Goal: Task Accomplishment & Management: Manage account settings

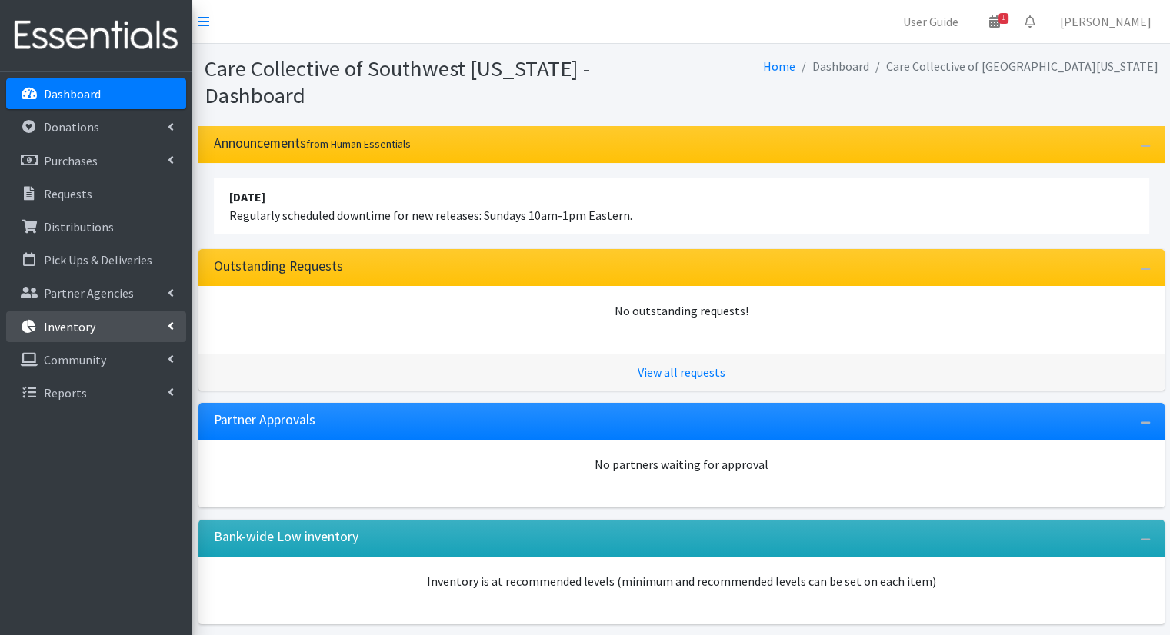
click at [143, 325] on link "Inventory" at bounding box center [96, 327] width 180 height 31
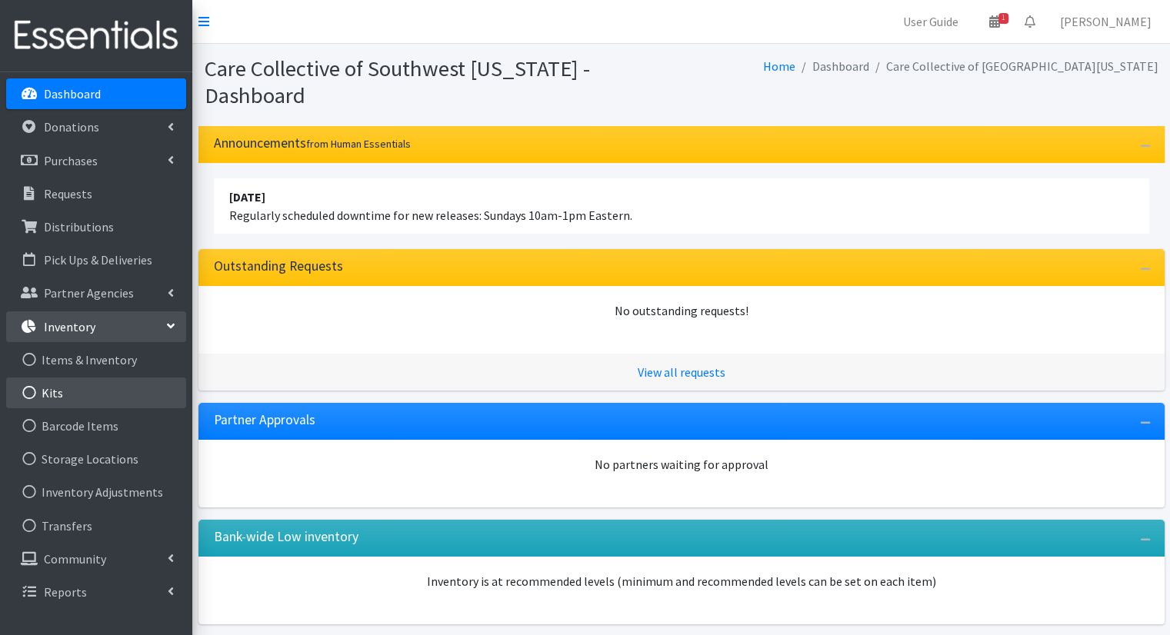
click at [109, 399] on link "Kits" at bounding box center [96, 393] width 180 height 31
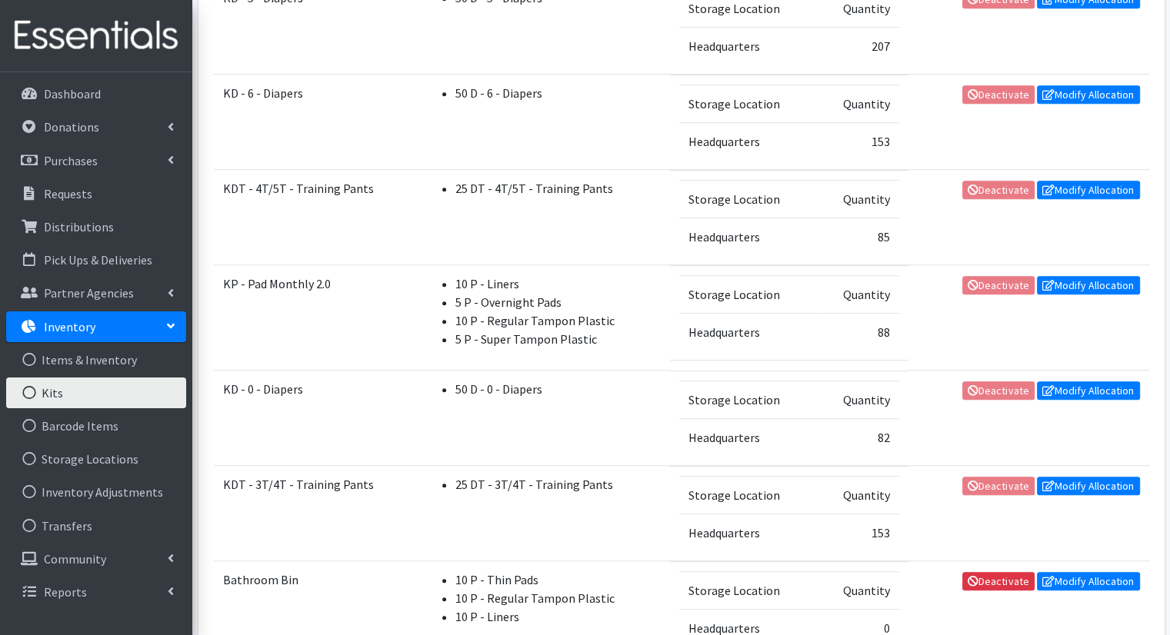
scroll to position [739, 0]
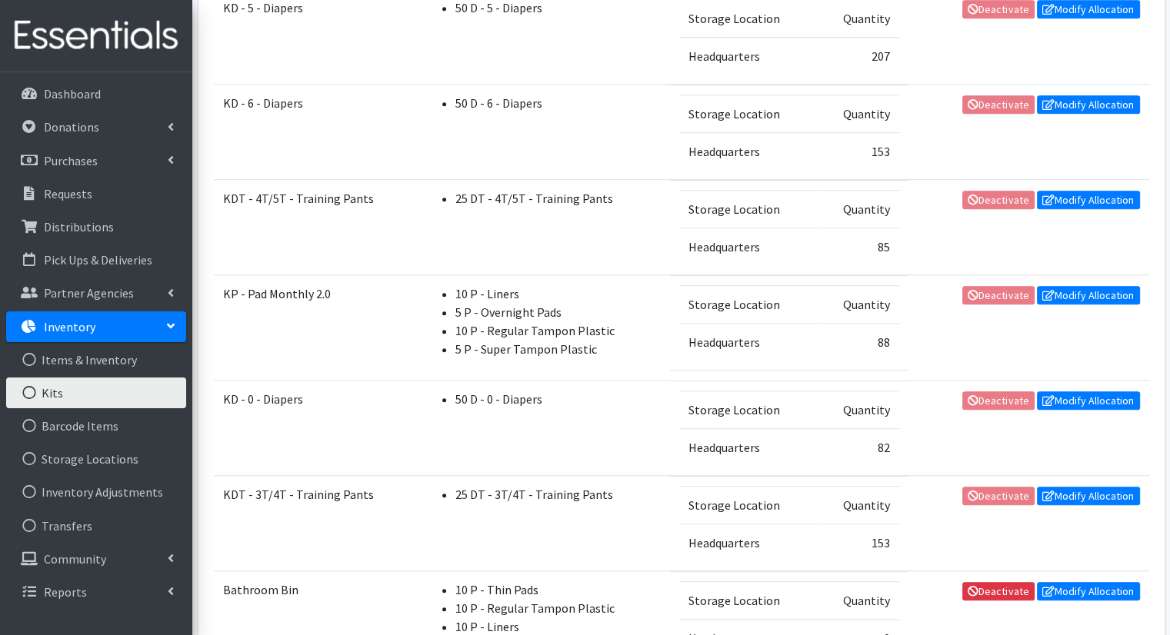
click at [1084, 300] on td "Deactivate Modify Allocation" at bounding box center [1029, 327] width 241 height 105
click at [1077, 291] on link "Modify Allocation" at bounding box center [1088, 295] width 103 height 18
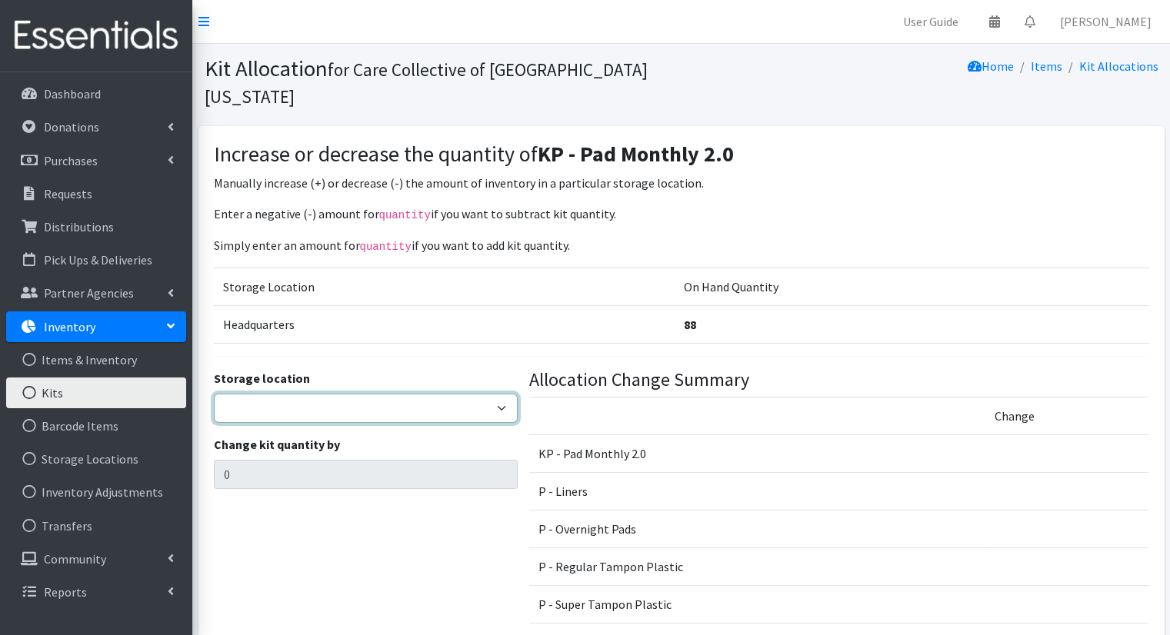
click at [452, 394] on select "Headquarters" at bounding box center [366, 408] width 304 height 29
select select "491"
click at [214, 394] on select "Headquarters" at bounding box center [366, 408] width 304 height 29
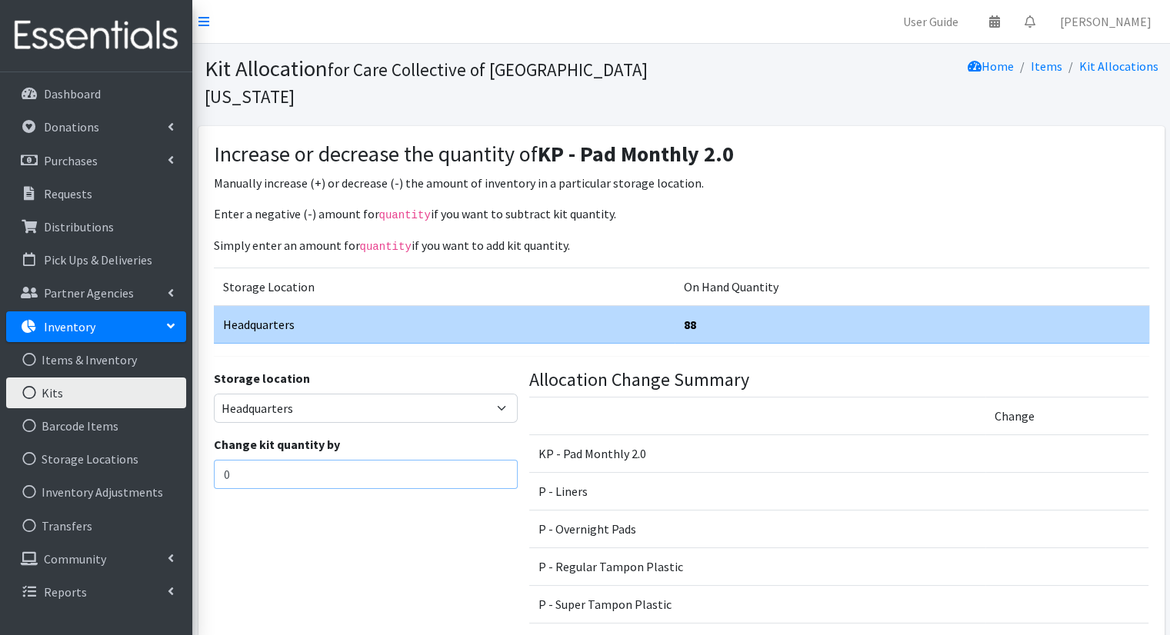
click at [391, 460] on input "0" at bounding box center [366, 474] width 304 height 29
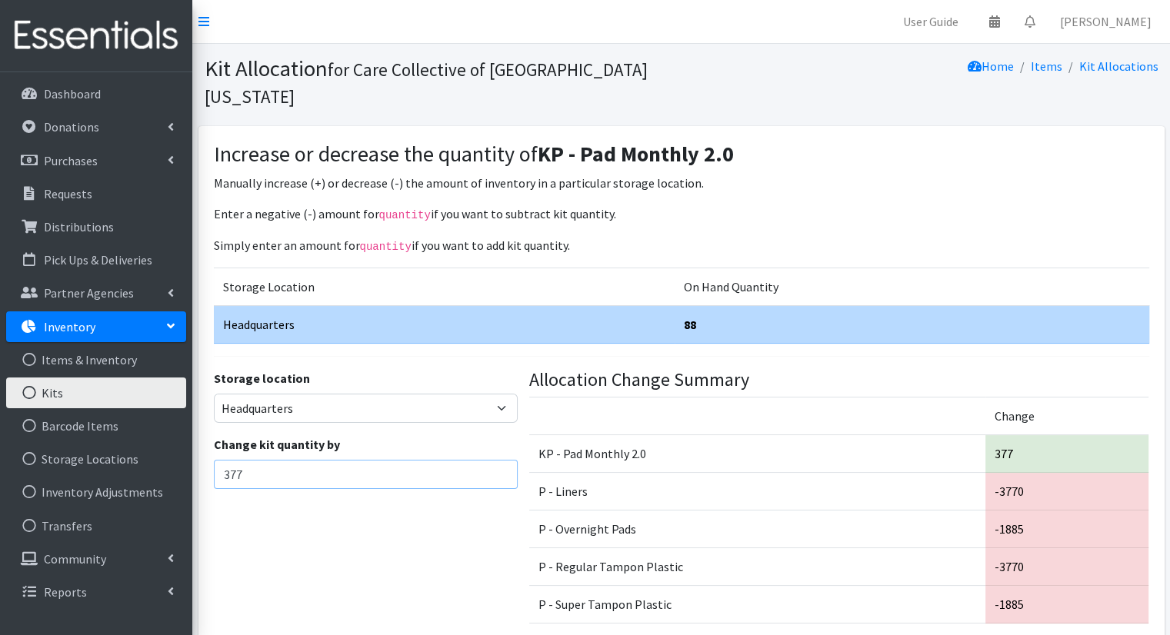
scroll to position [105, 0]
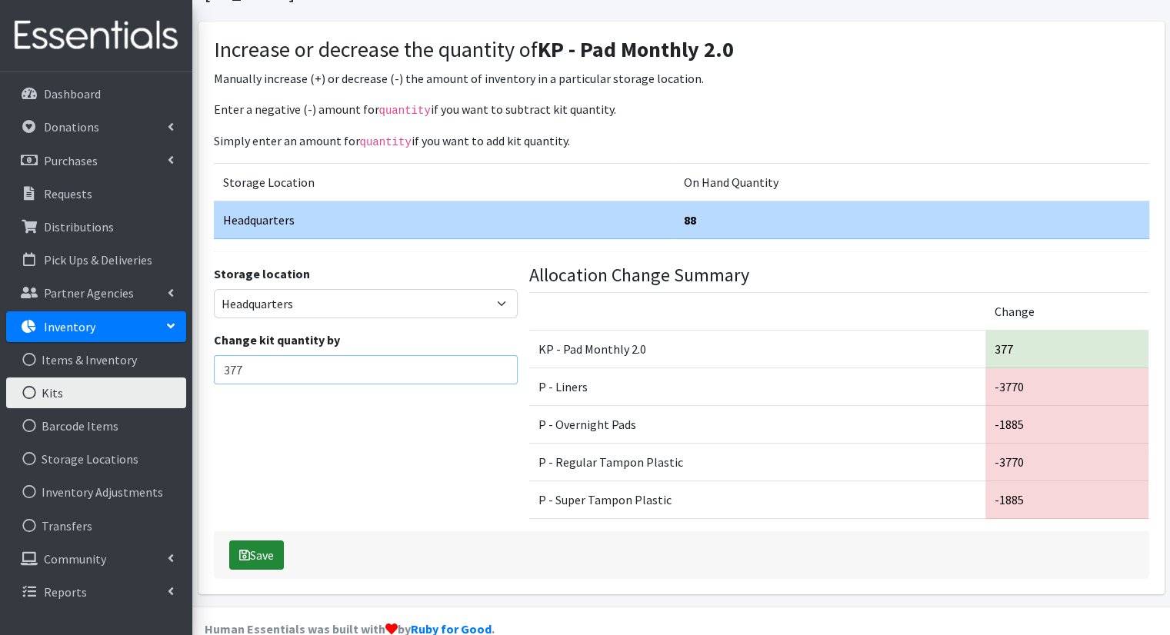
type input "377"
click at [264, 541] on button "Save" at bounding box center [256, 555] width 55 height 29
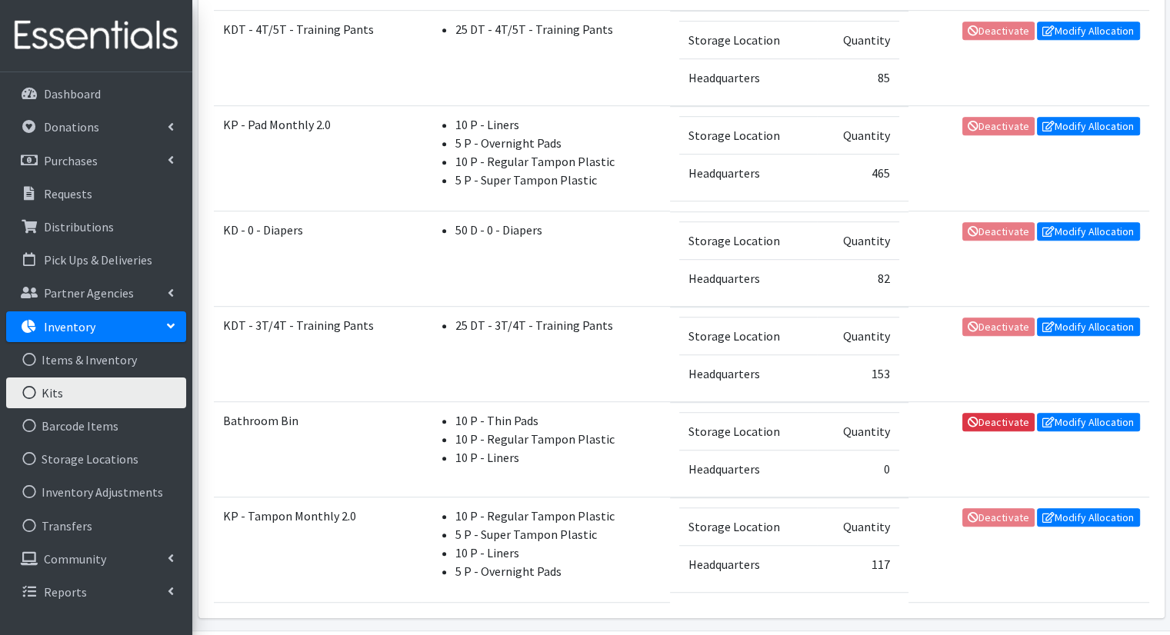
scroll to position [910, 0]
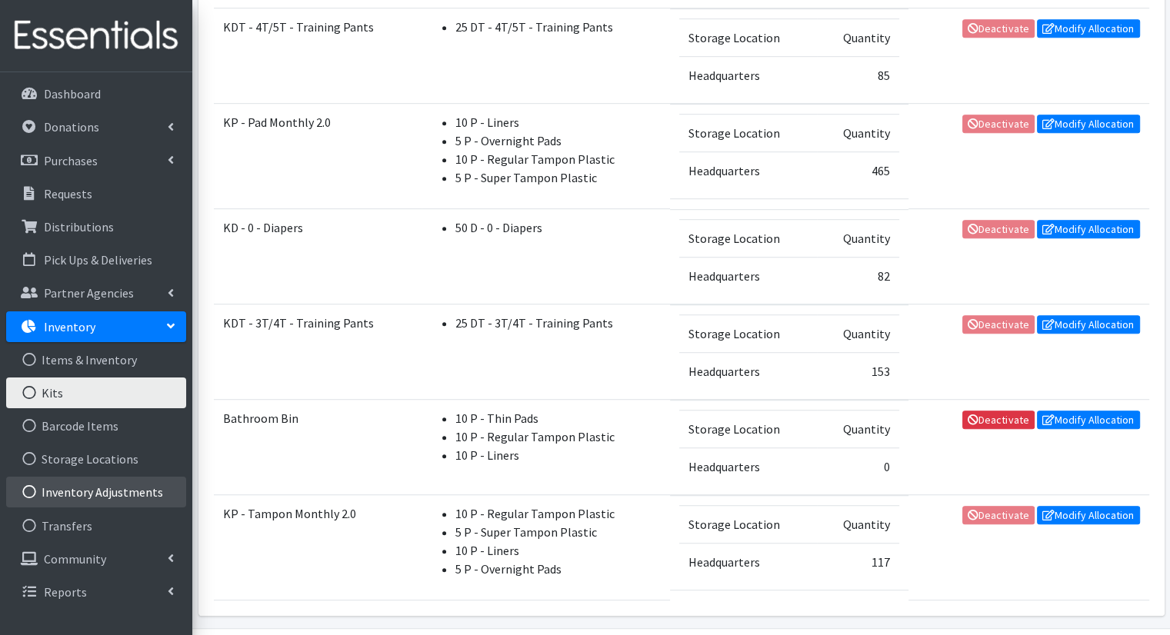
click at [140, 492] on link "Inventory Adjustments" at bounding box center [96, 492] width 180 height 31
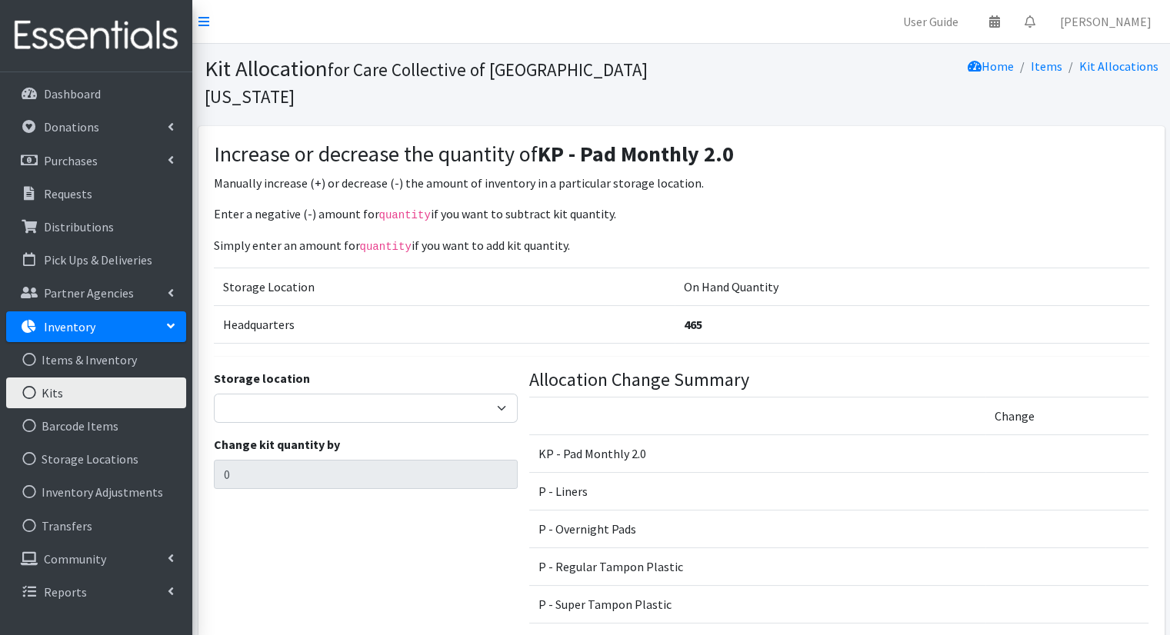
click at [120, 402] on link "Kits" at bounding box center [96, 393] width 180 height 31
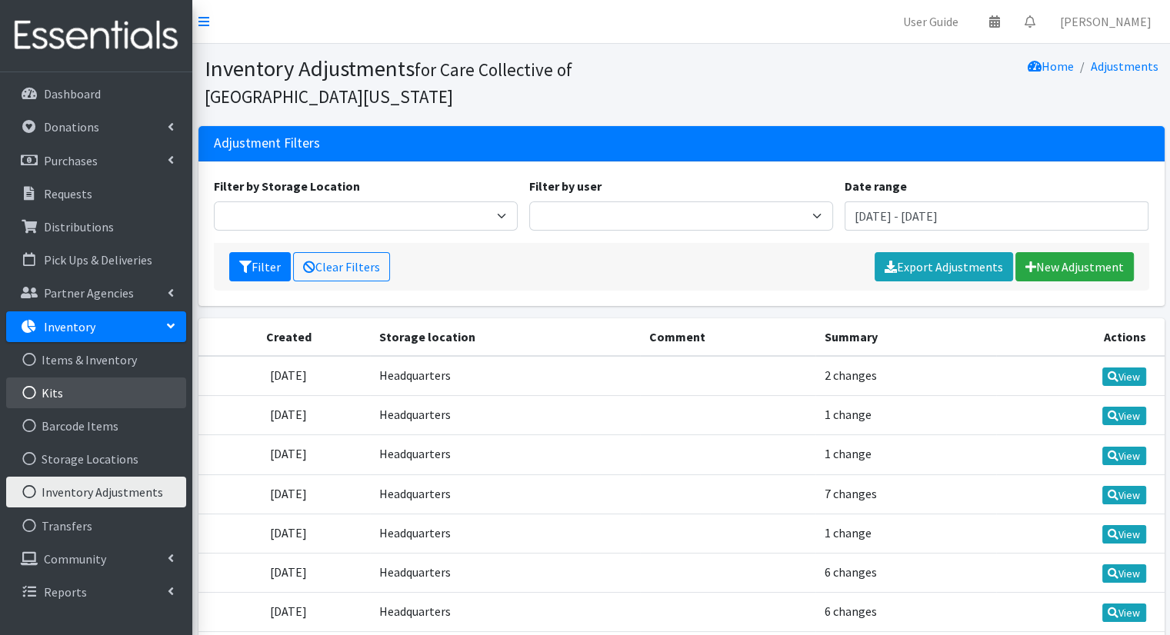
click at [101, 385] on link "Kits" at bounding box center [96, 393] width 180 height 31
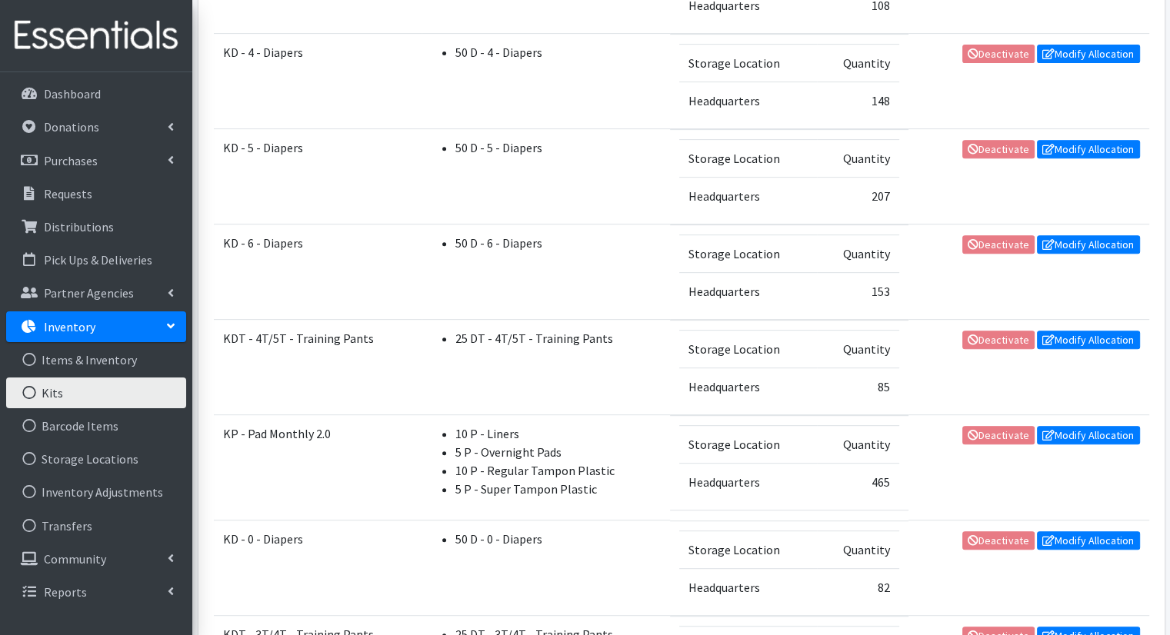
scroll to position [602, 0]
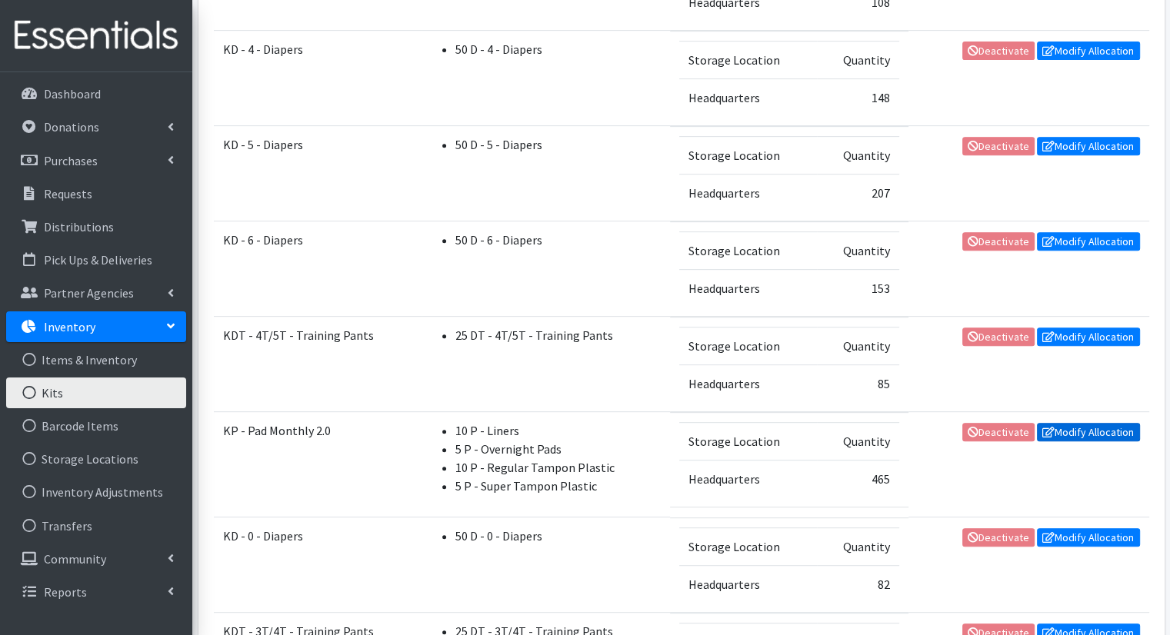
click at [1078, 432] on link "Modify Allocation" at bounding box center [1088, 432] width 103 height 18
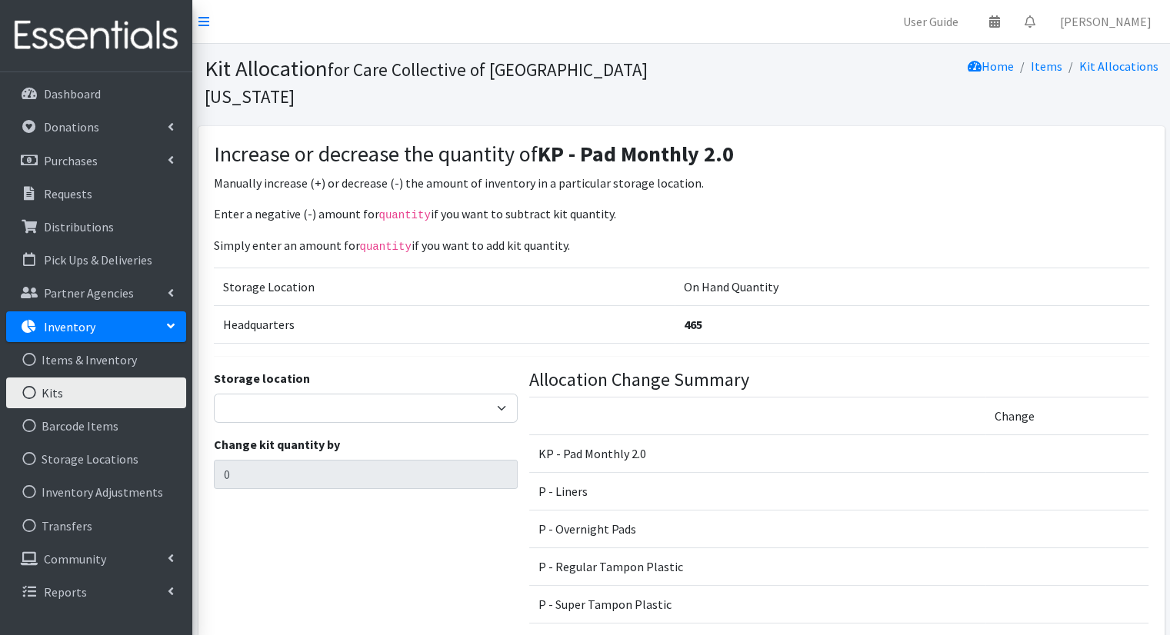
click at [467, 399] on div "Storage location Headquarters Change kit quantity by 0" at bounding box center [365, 503] width 315 height 268
click at [464, 394] on select "Headquarters" at bounding box center [366, 408] width 304 height 29
click at [214, 394] on select "Headquarters" at bounding box center [366, 408] width 304 height 29
click at [450, 394] on select "Headquarters" at bounding box center [366, 408] width 304 height 29
click at [214, 394] on select "Headquarters" at bounding box center [366, 408] width 304 height 29
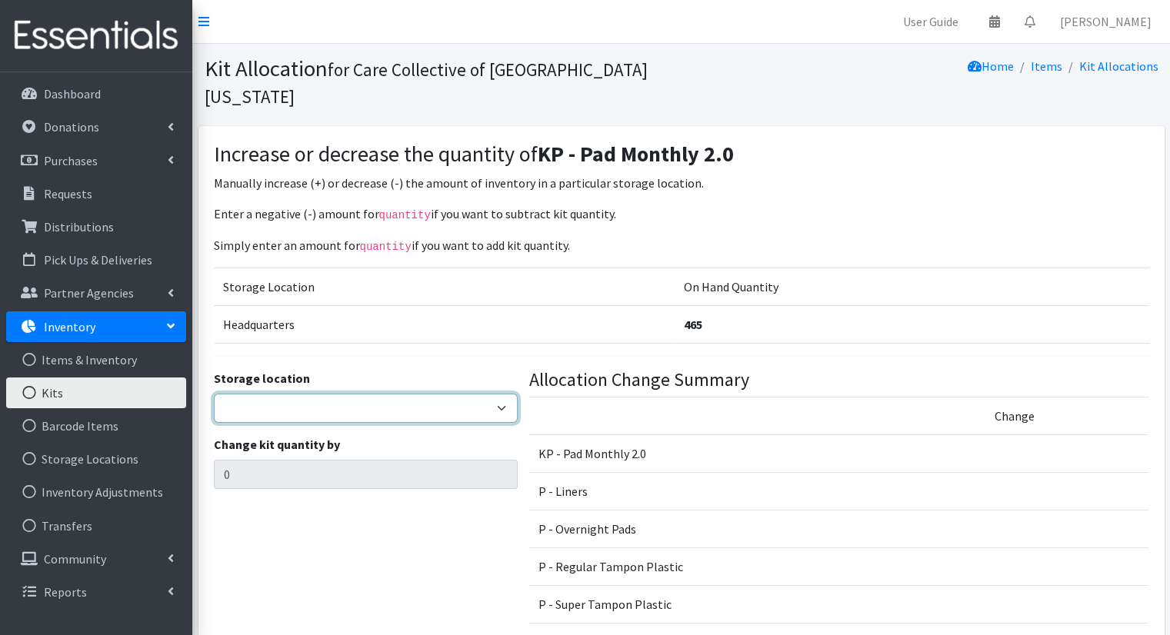
click at [453, 394] on select "Headquarters" at bounding box center [366, 408] width 304 height 29
select select "491"
click at [214, 394] on select "Headquarters" at bounding box center [366, 408] width 304 height 29
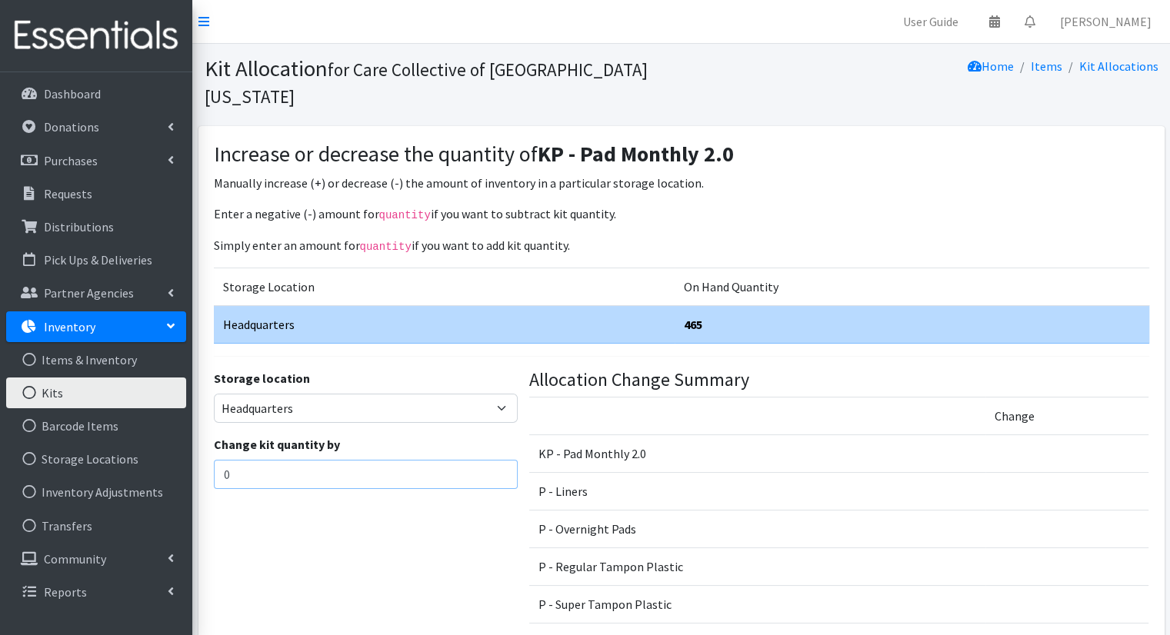
click at [422, 460] on input "0" at bounding box center [366, 474] width 304 height 29
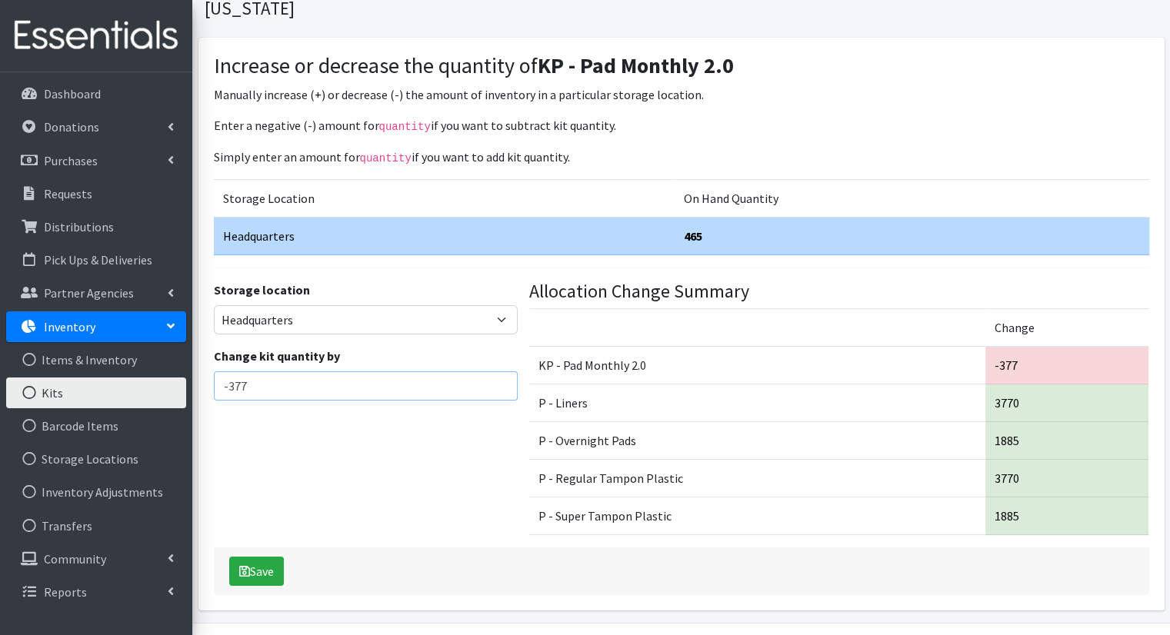
scroll to position [85, 0]
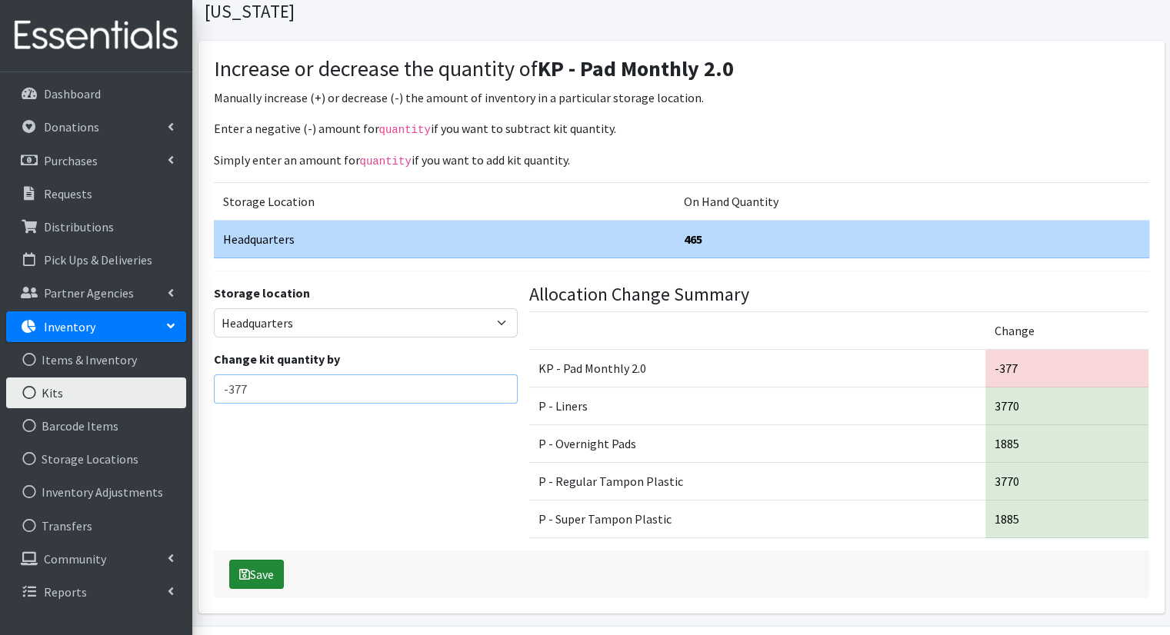
type input "-377"
click at [263, 560] on button "Save" at bounding box center [256, 574] width 55 height 29
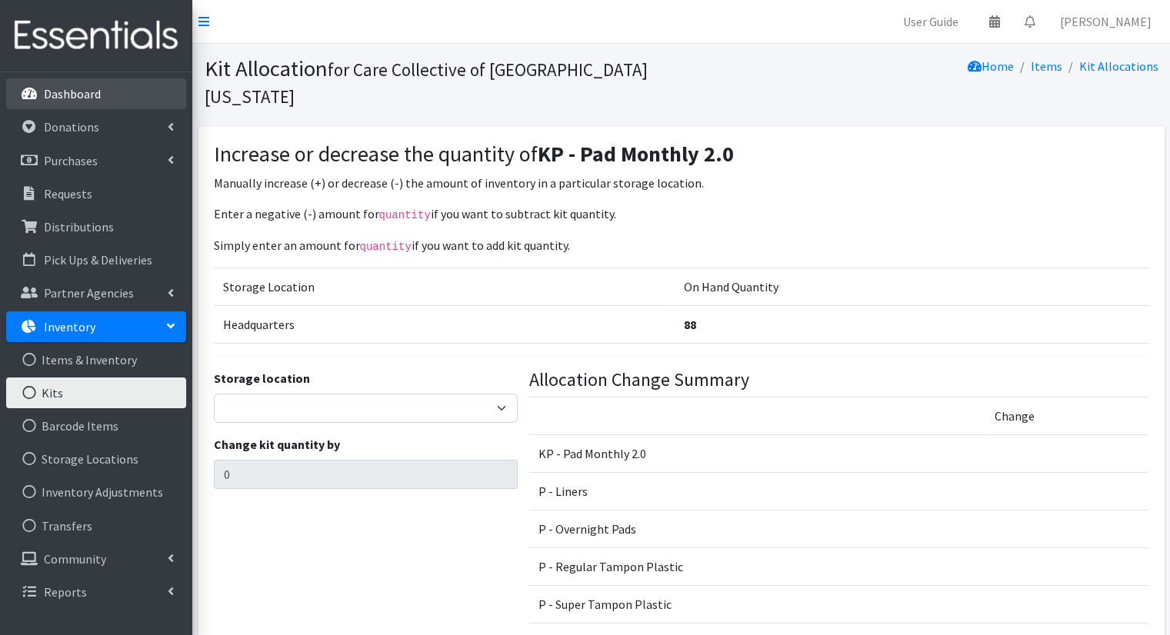
click at [62, 92] on p "Dashboard" at bounding box center [72, 93] width 57 height 15
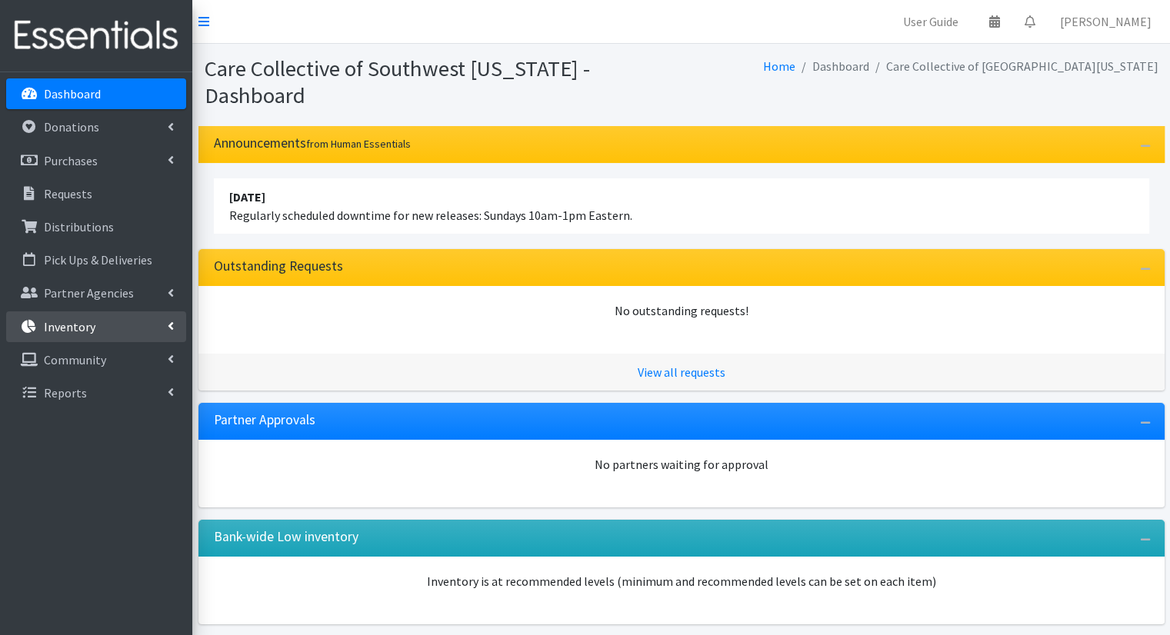
click at [102, 330] on link "Inventory" at bounding box center [96, 327] width 180 height 31
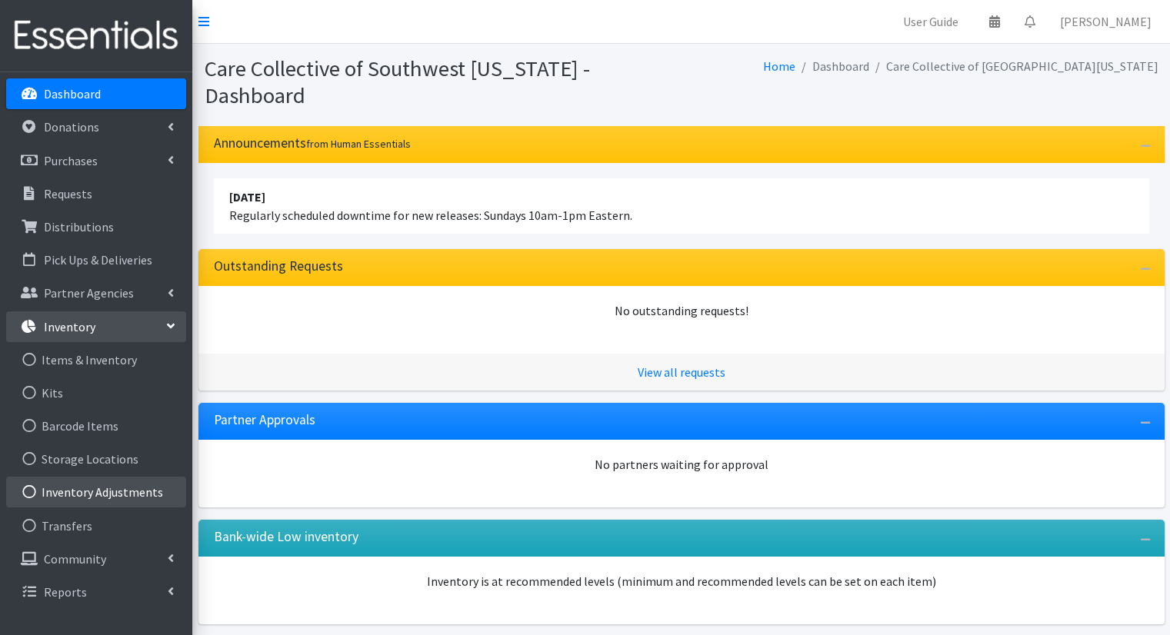
click at [87, 477] on link "Inventory Adjustments" at bounding box center [96, 492] width 180 height 31
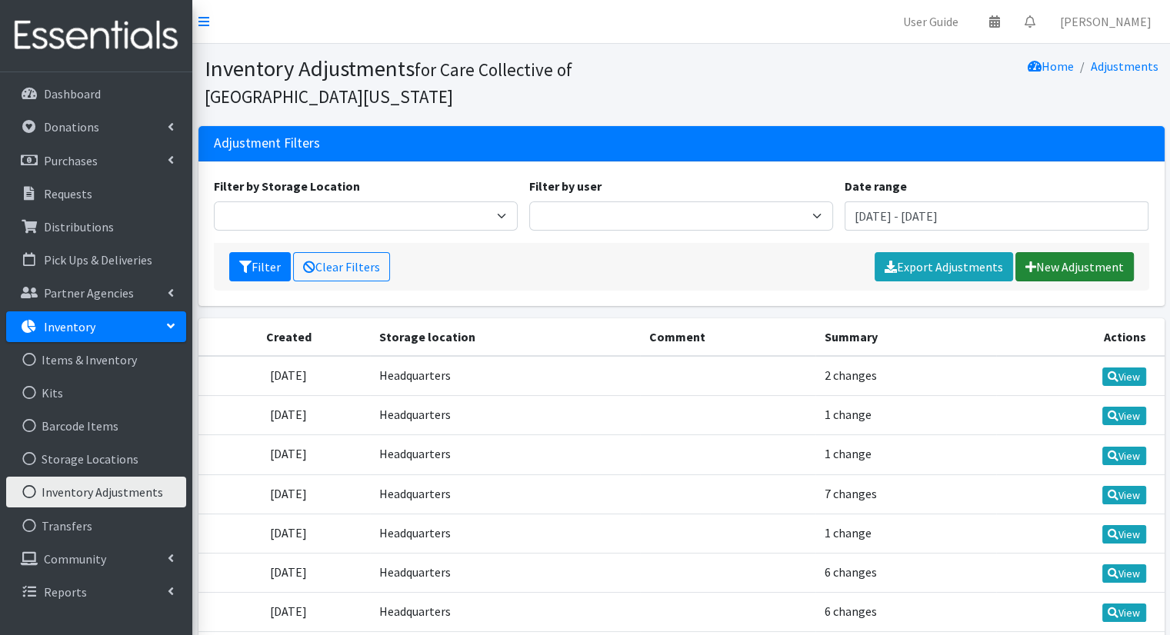
click at [1067, 275] on link "New Adjustment" at bounding box center [1074, 266] width 118 height 29
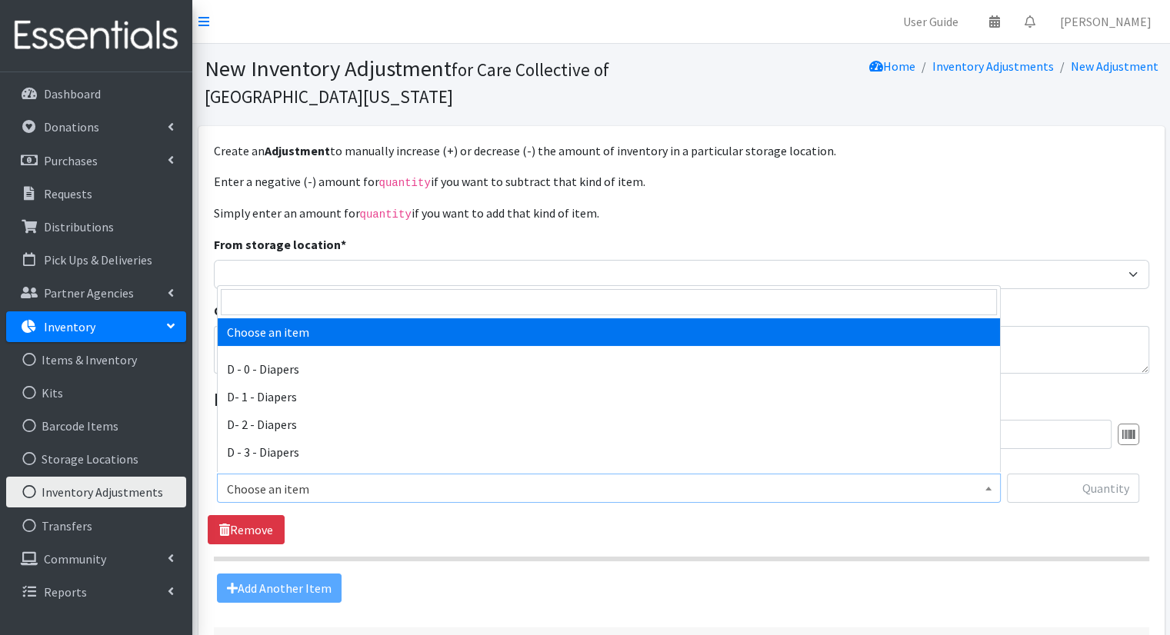
click at [535, 498] on span "Choose an item" at bounding box center [609, 488] width 784 height 29
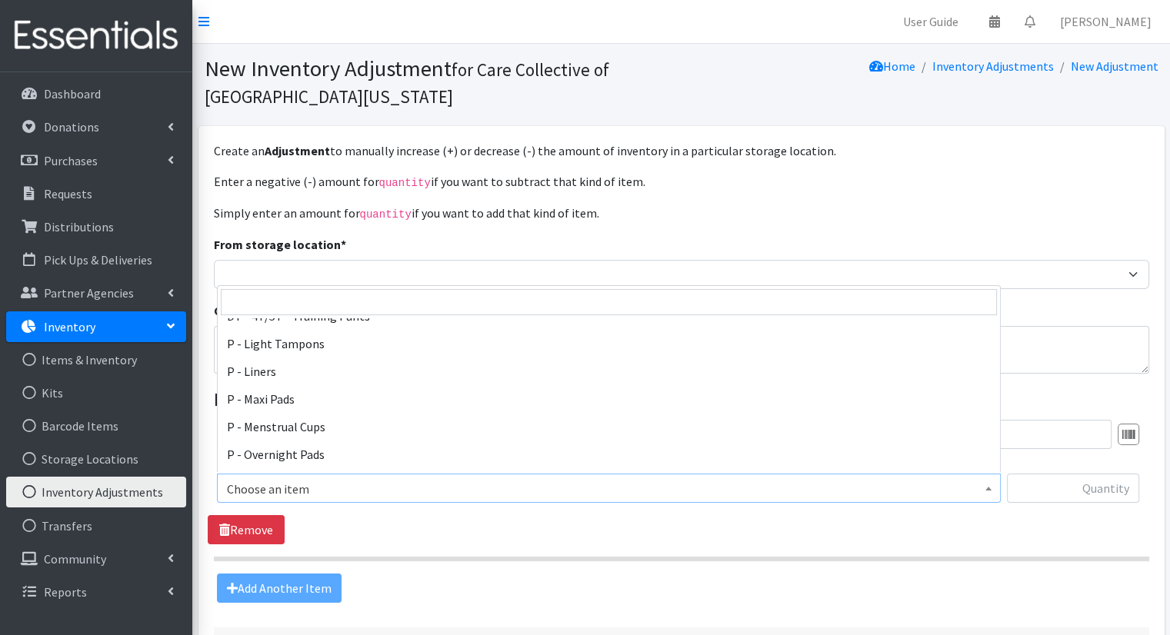
scroll to position [293, 0]
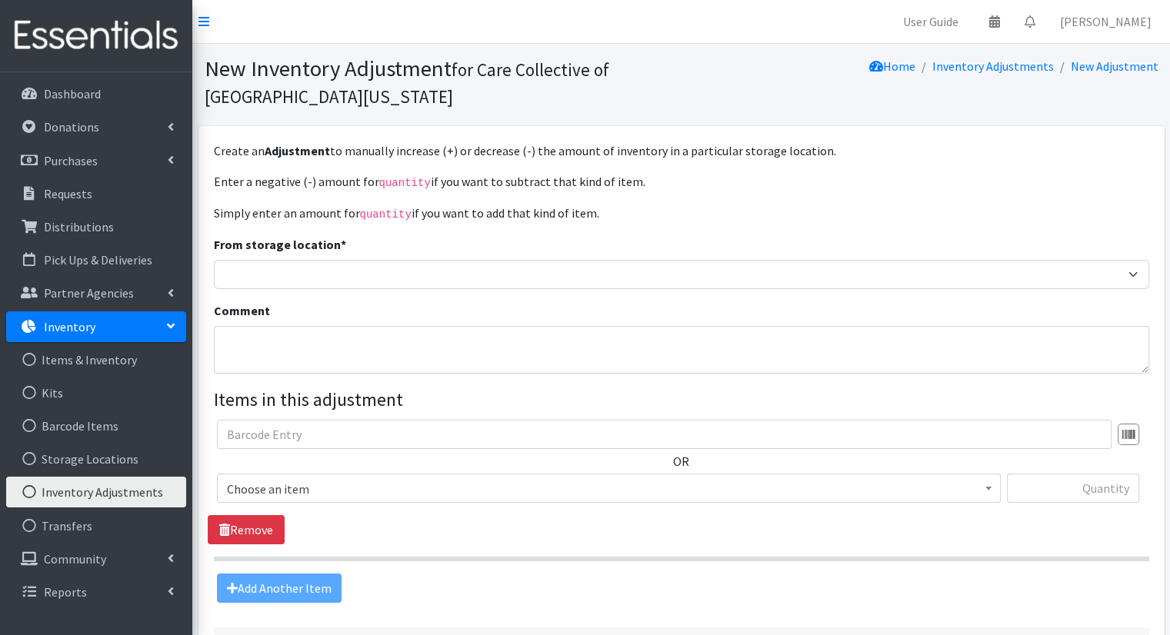
click at [921, 239] on div "From storage location * Headquarters" at bounding box center [681, 262] width 935 height 54
click at [137, 106] on link "Dashboard" at bounding box center [96, 93] width 180 height 31
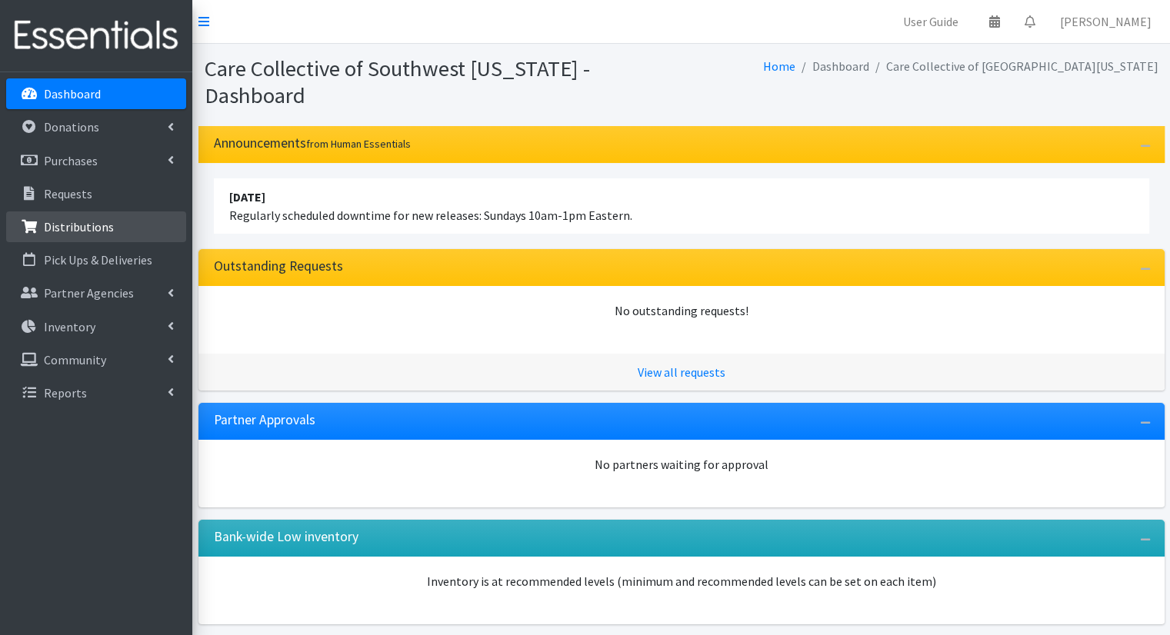
click at [96, 240] on link "Distributions" at bounding box center [96, 227] width 180 height 31
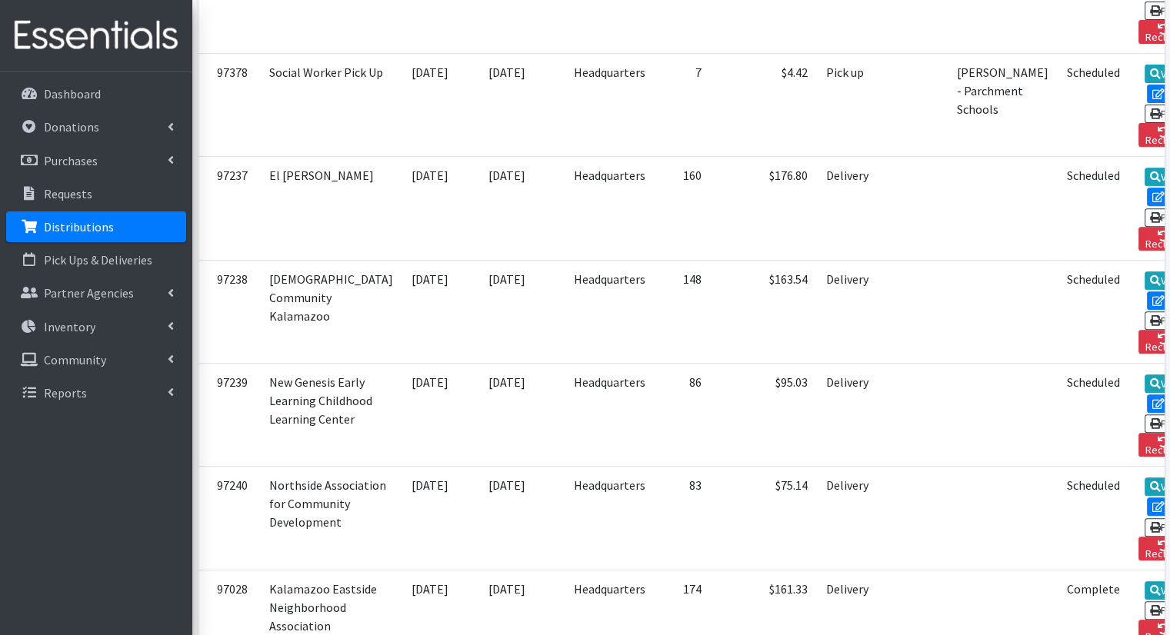
scroll to position [585, 0]
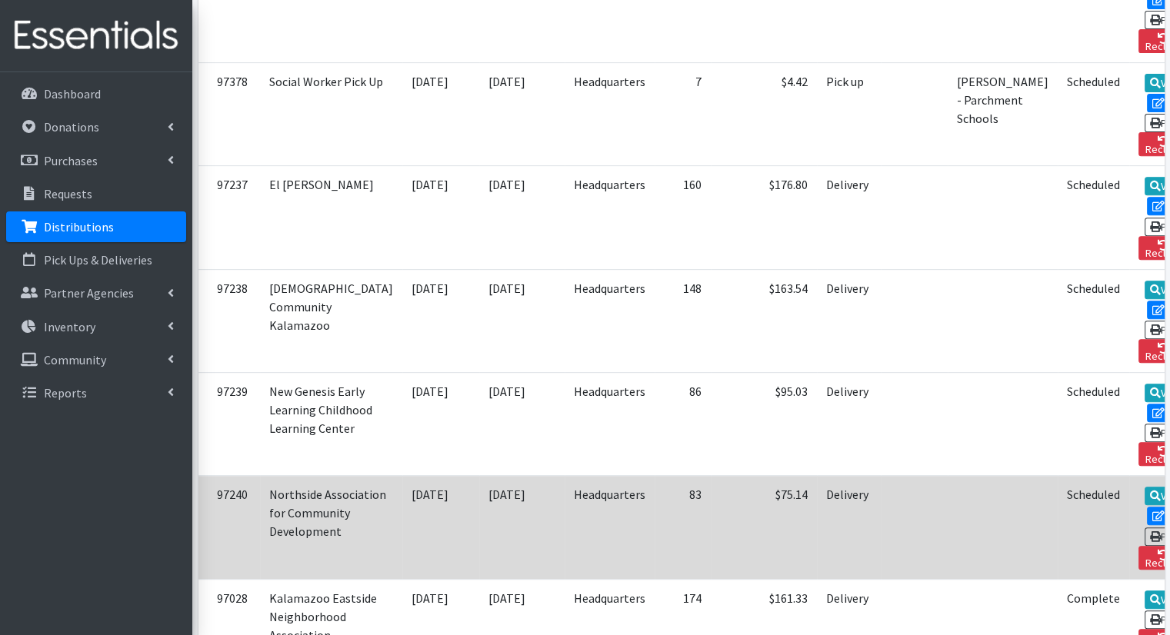
click at [1129, 476] on td "View Edit Print Reclaim" at bounding box center [1168, 527] width 78 height 103
click at [1145, 487] on link "View" at bounding box center [1167, 496] width 44 height 18
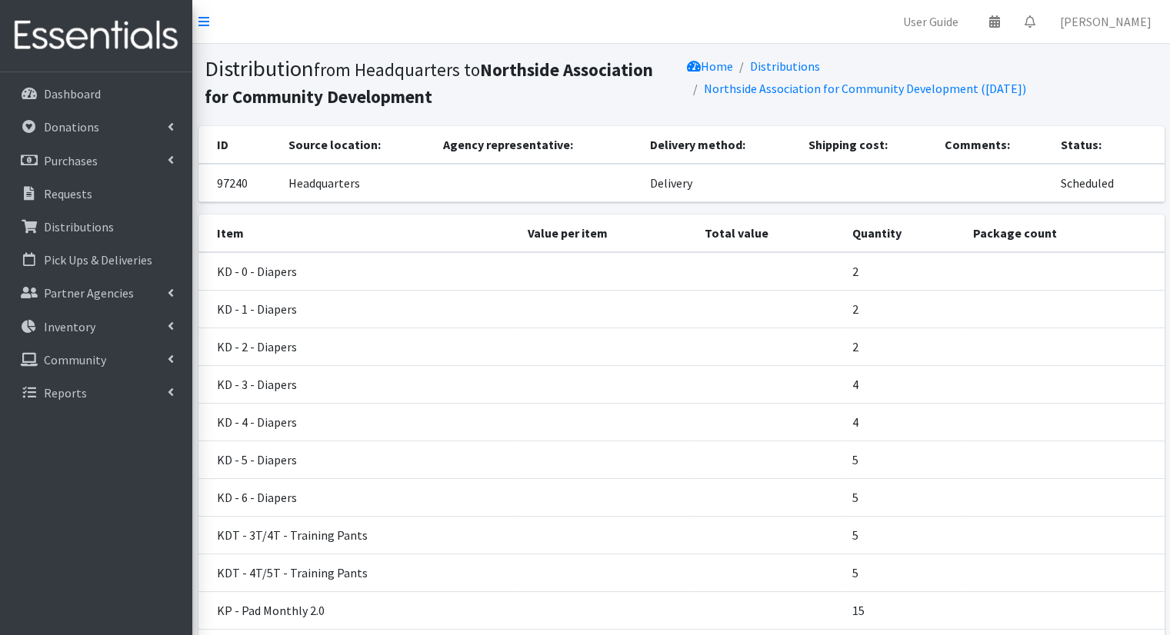
scroll to position [185, 0]
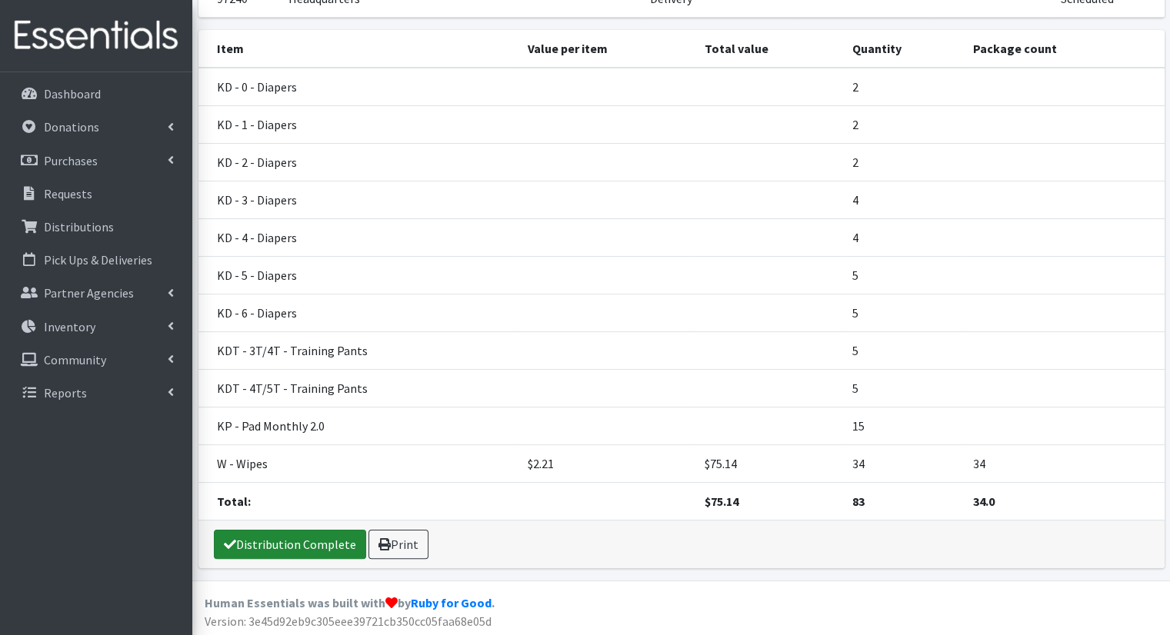
click at [328, 548] on link "Distribution Complete" at bounding box center [290, 544] width 152 height 29
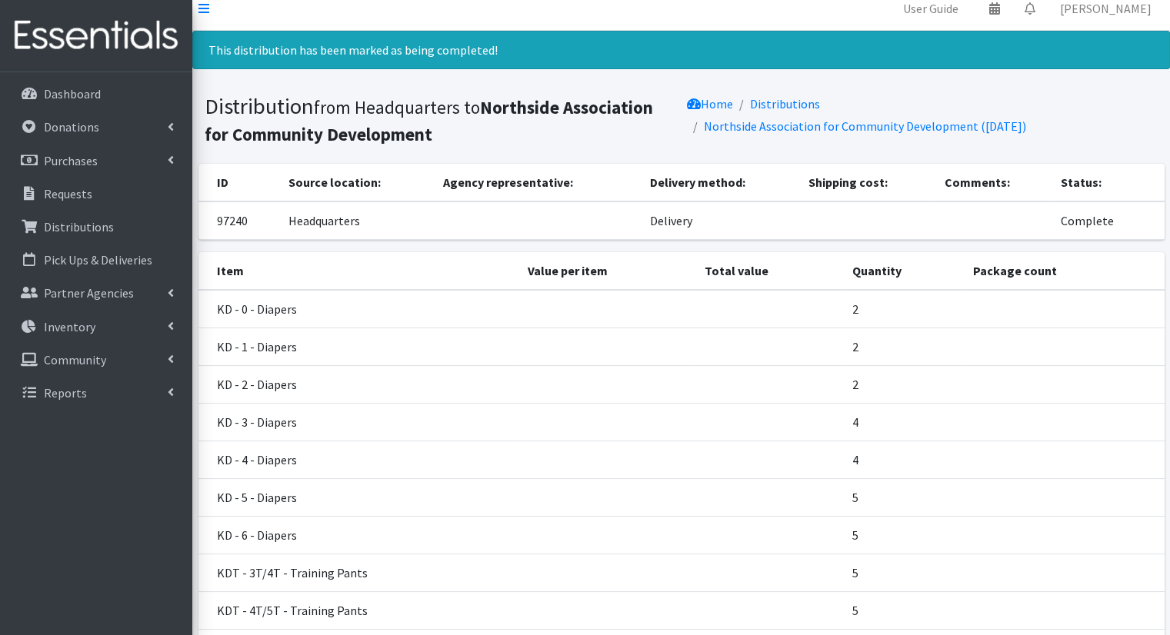
scroll to position [0, 0]
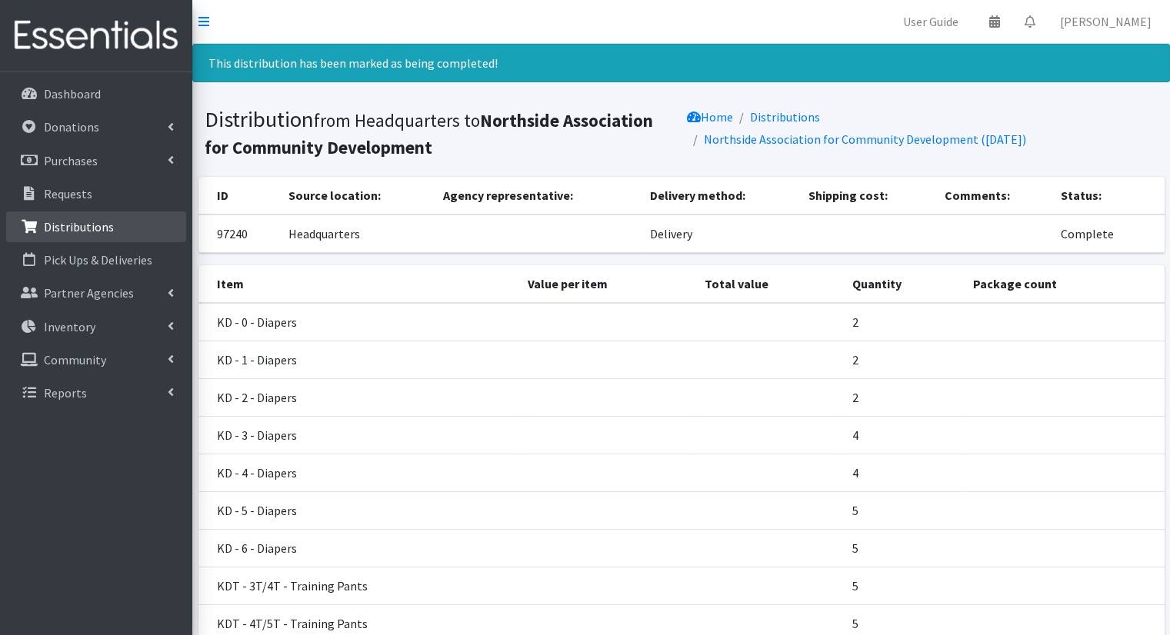
click at [111, 214] on link "Distributions" at bounding box center [96, 227] width 180 height 31
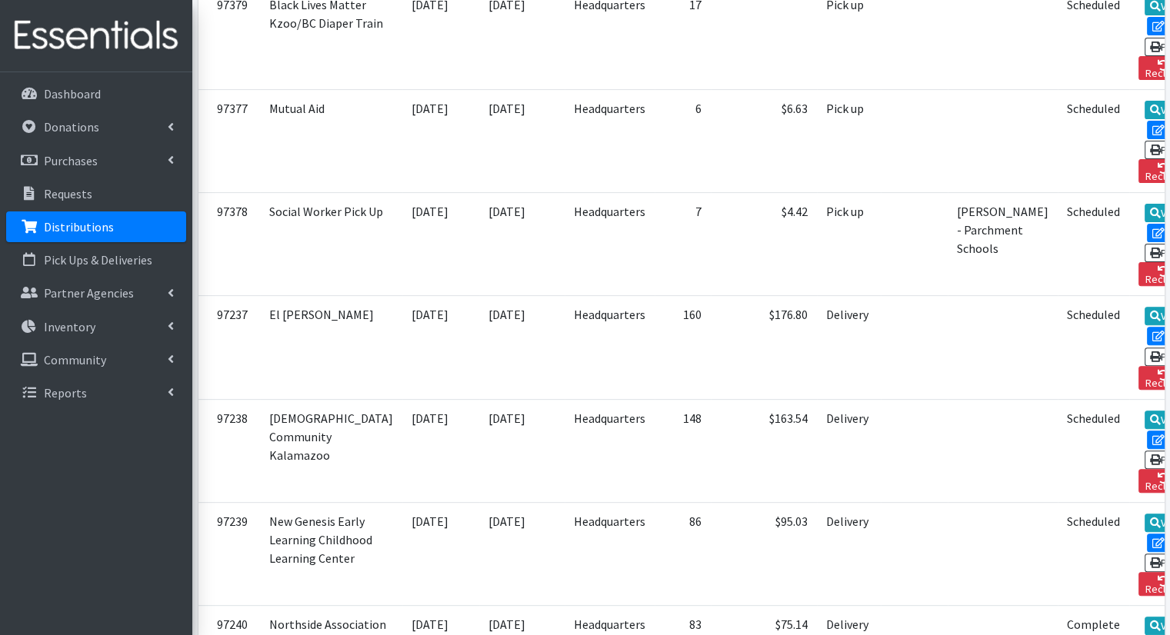
scroll to position [461, 0]
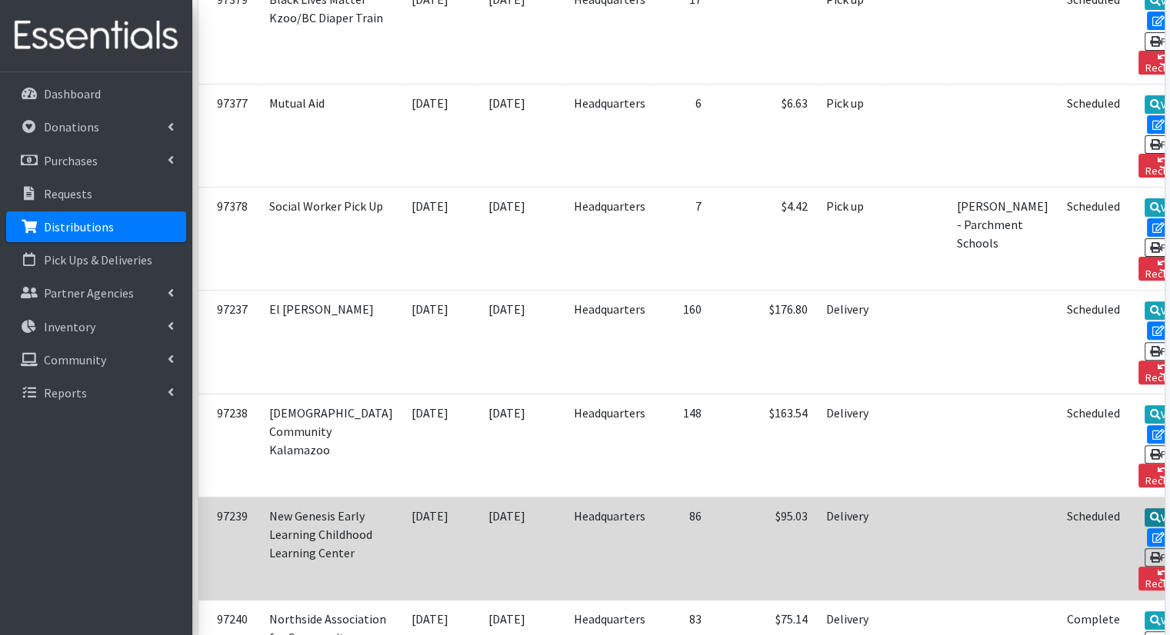
click at [1145, 509] on link "View" at bounding box center [1167, 518] width 44 height 18
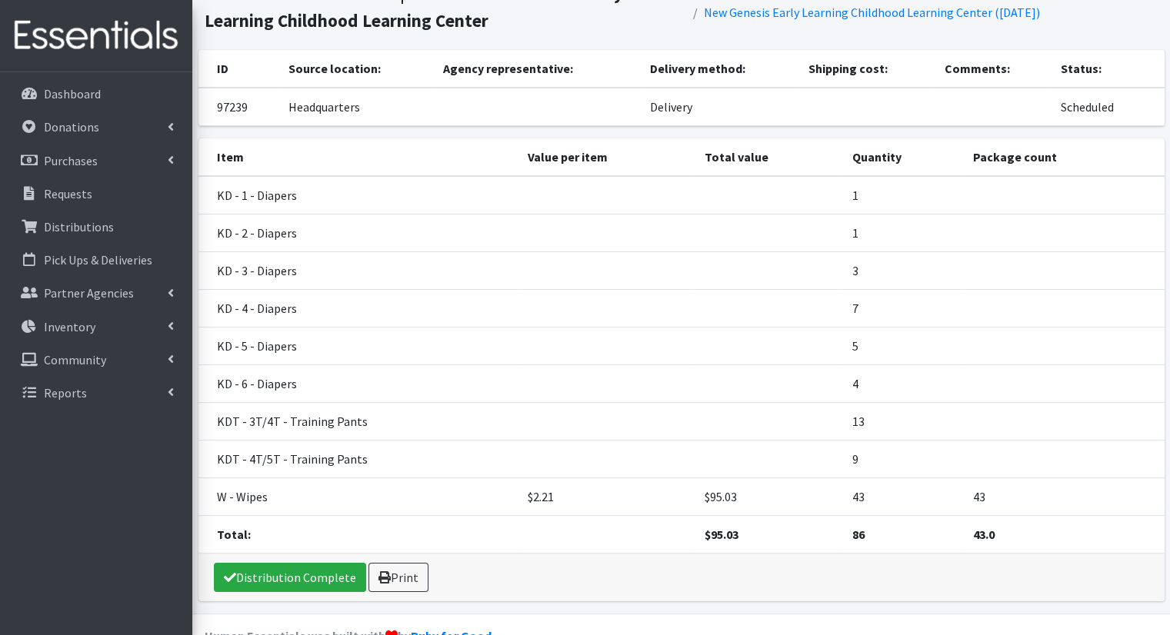
scroll to position [90, 0]
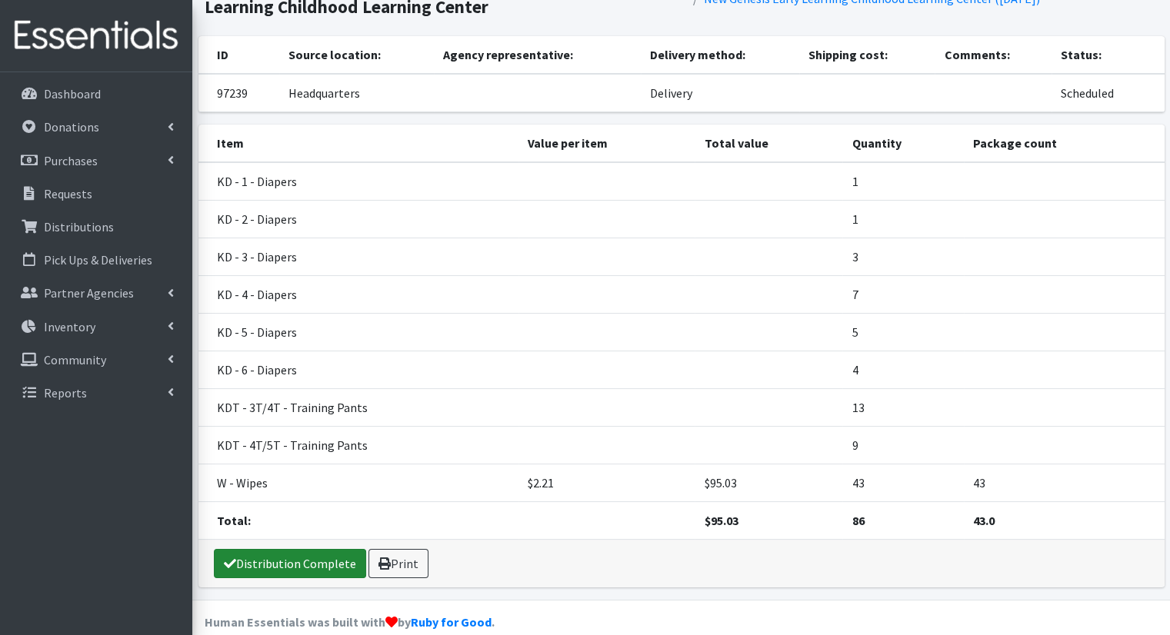
click at [308, 550] on link "Distribution Complete" at bounding box center [290, 563] width 152 height 29
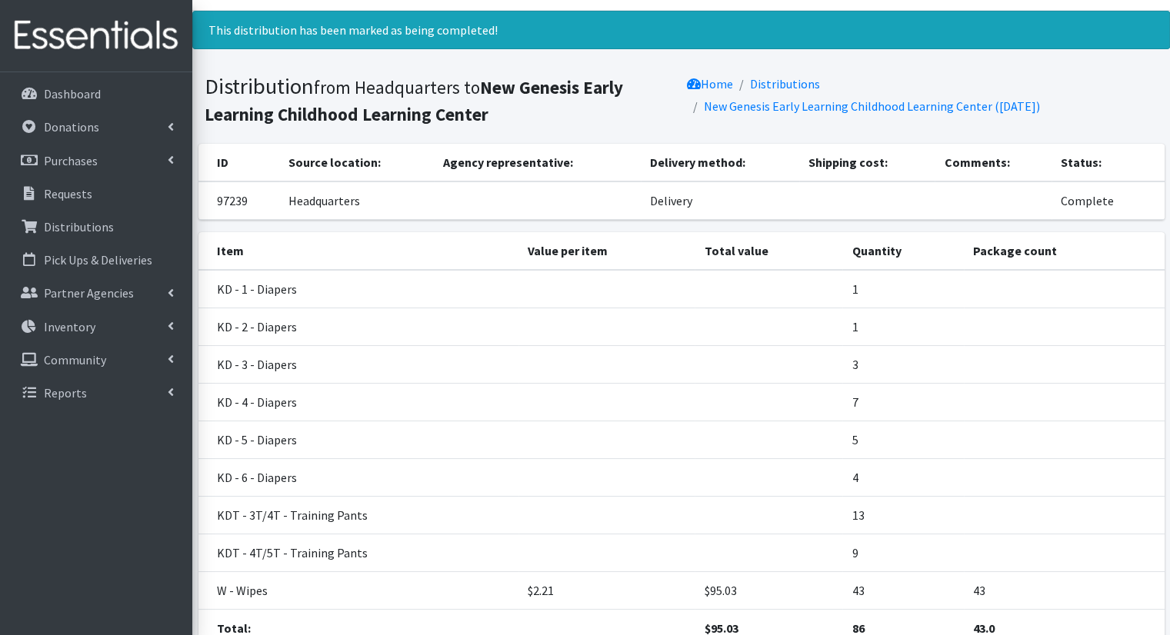
scroll to position [0, 0]
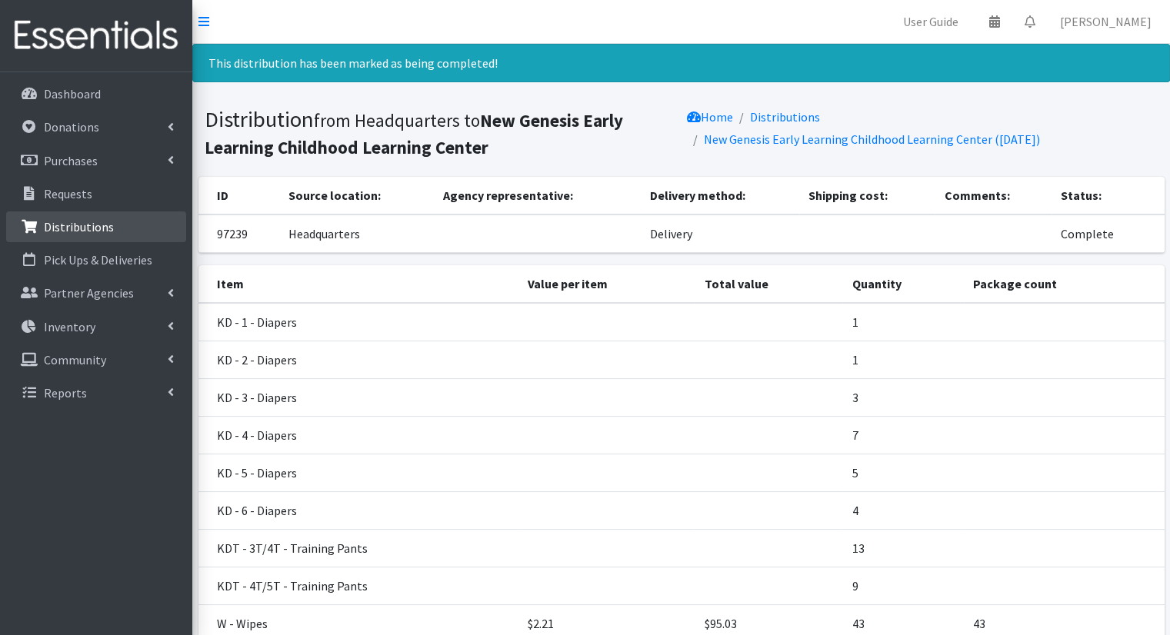
click at [155, 225] on link "Distributions" at bounding box center [96, 227] width 180 height 31
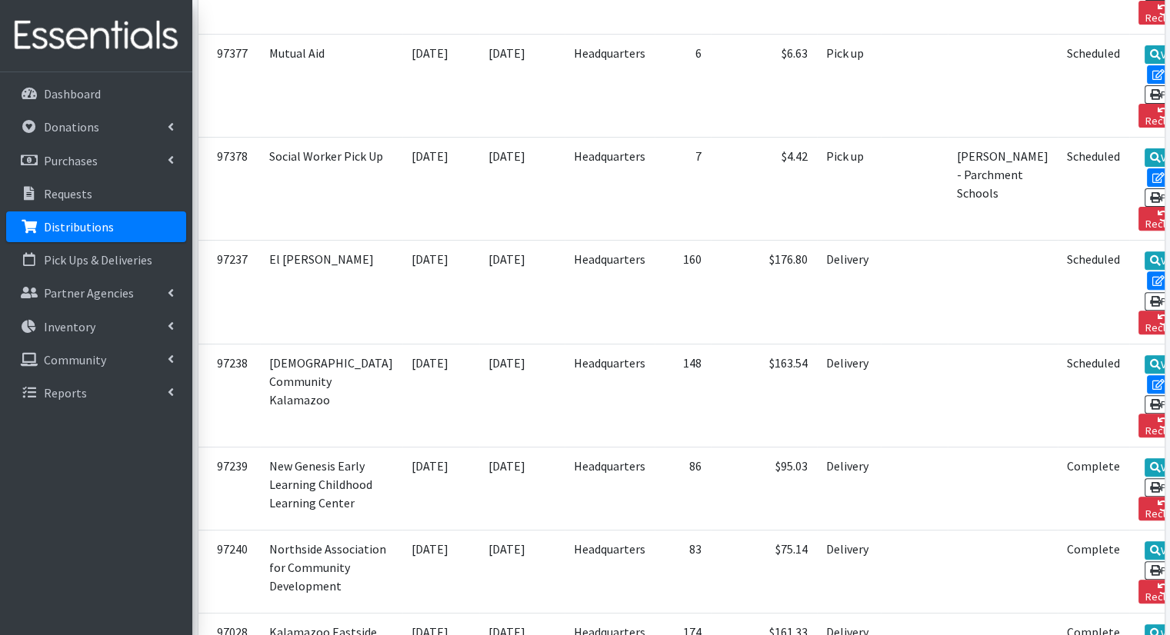
scroll to position [520, 0]
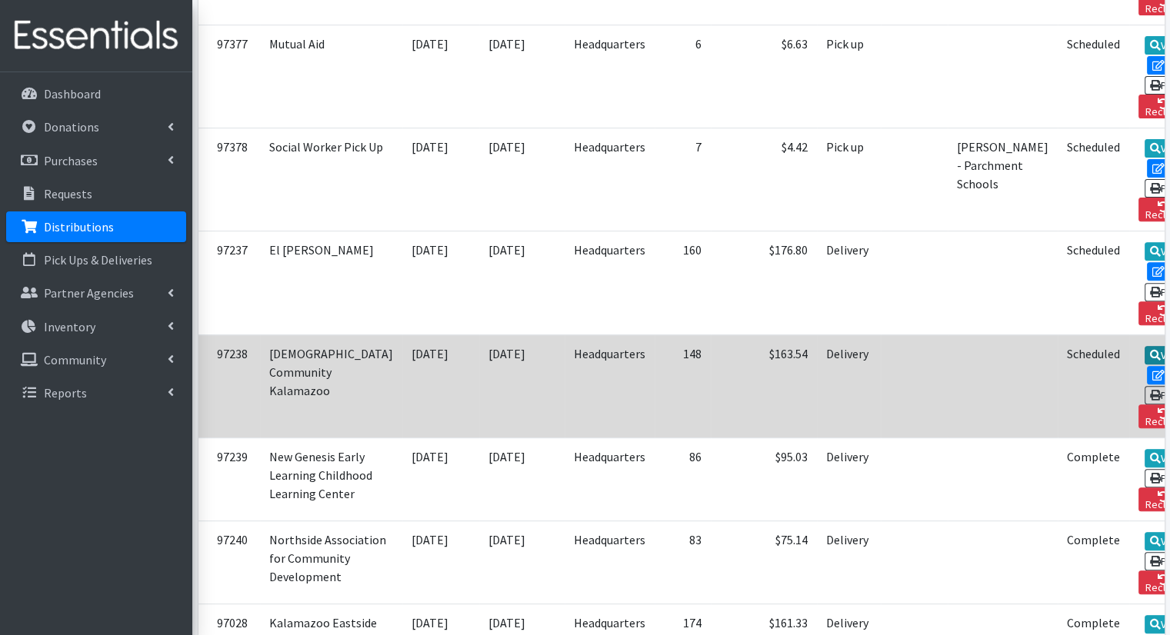
click at [1145, 346] on link "View" at bounding box center [1167, 355] width 44 height 18
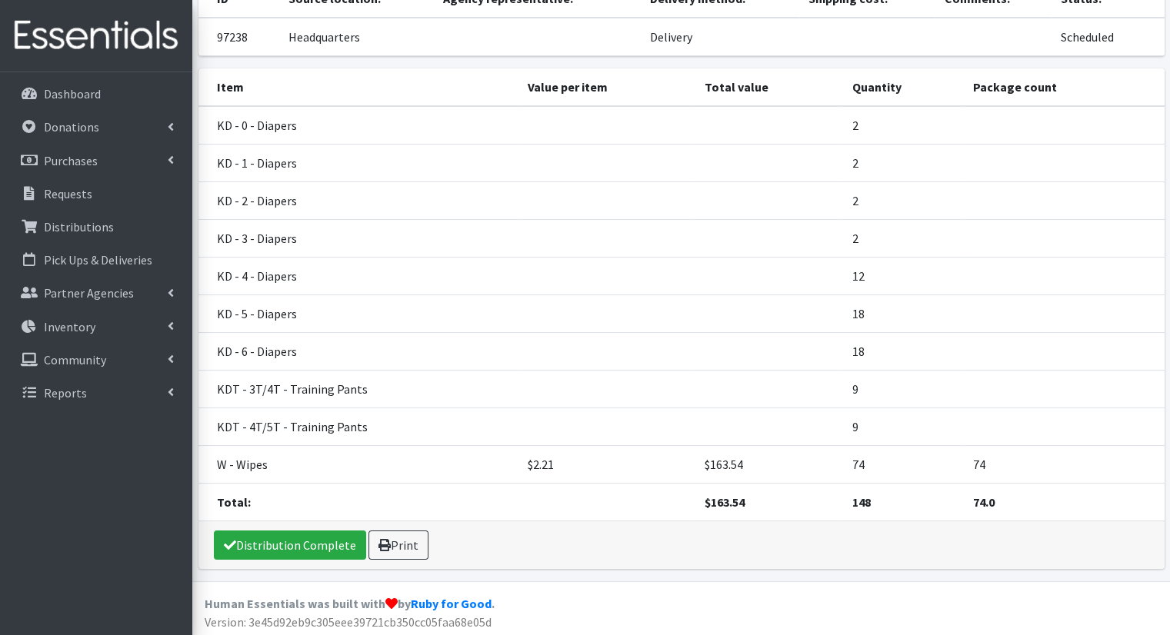
scroll to position [148, 0]
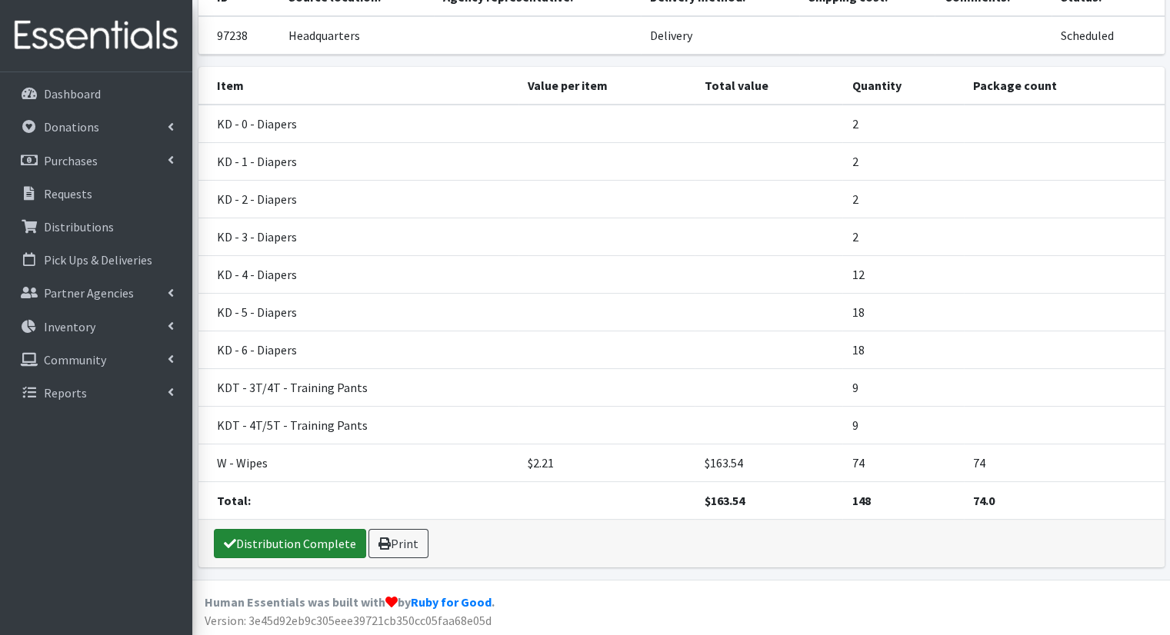
click at [298, 530] on link "Distribution Complete" at bounding box center [290, 543] width 152 height 29
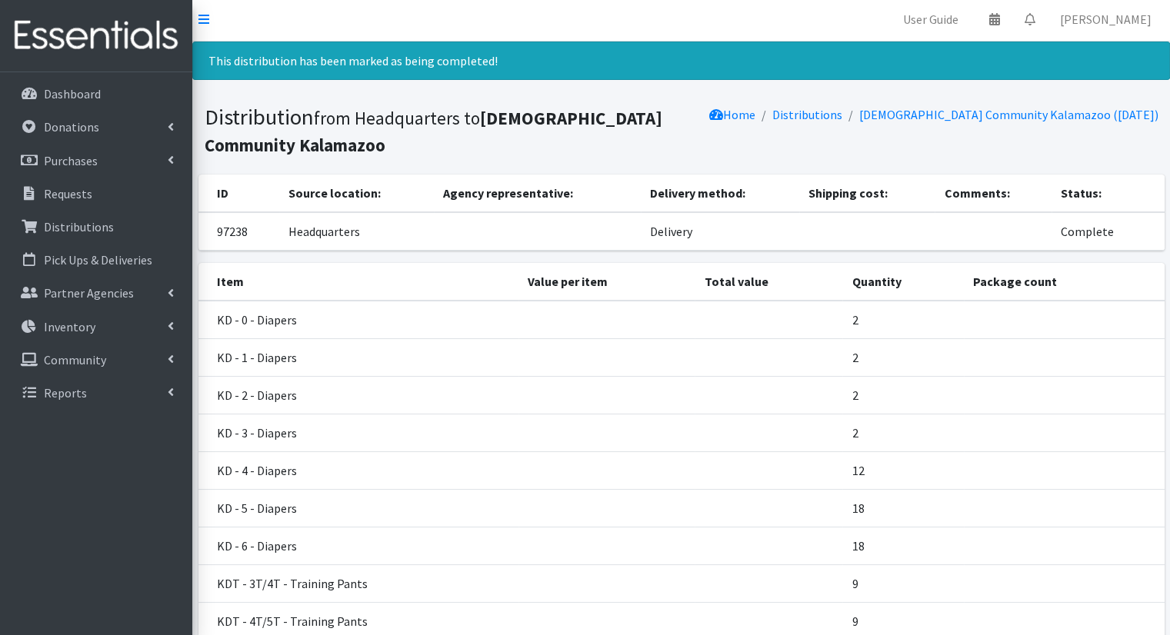
scroll to position [0, 0]
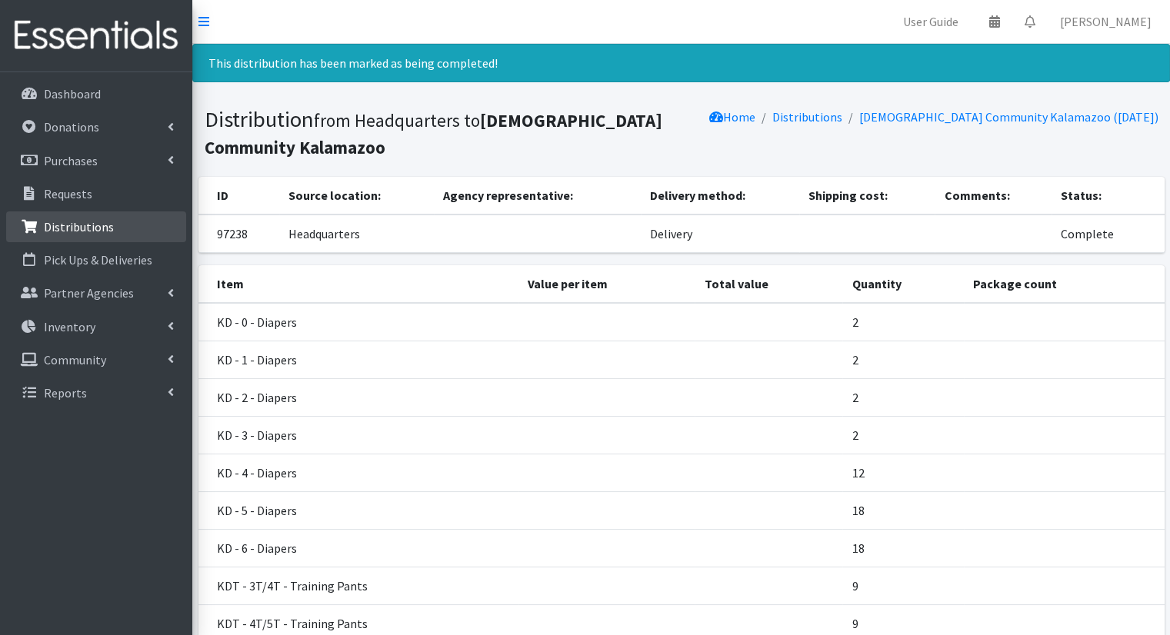
click at [150, 226] on link "Distributions" at bounding box center [96, 227] width 180 height 31
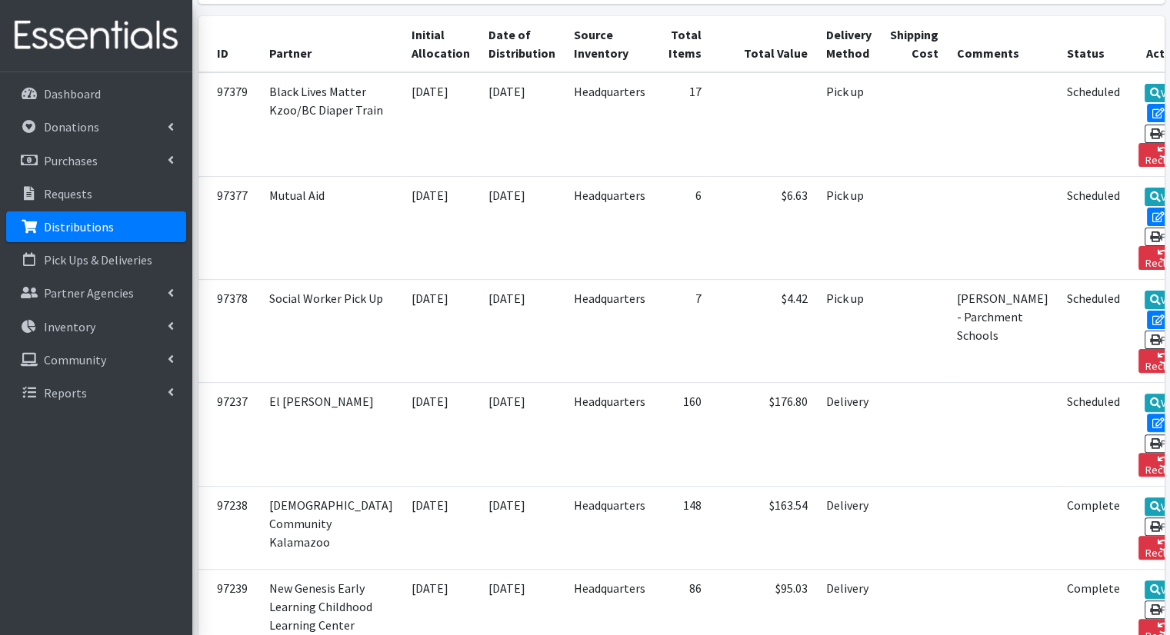
scroll to position [372, 0]
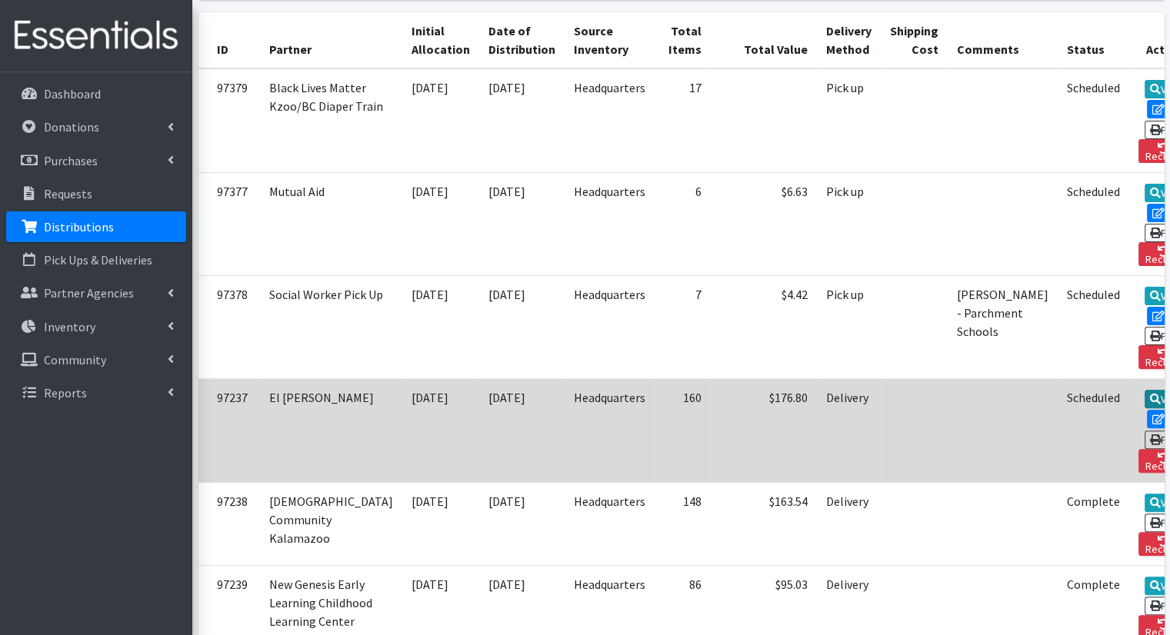
click at [1145, 390] on link "View" at bounding box center [1167, 399] width 44 height 18
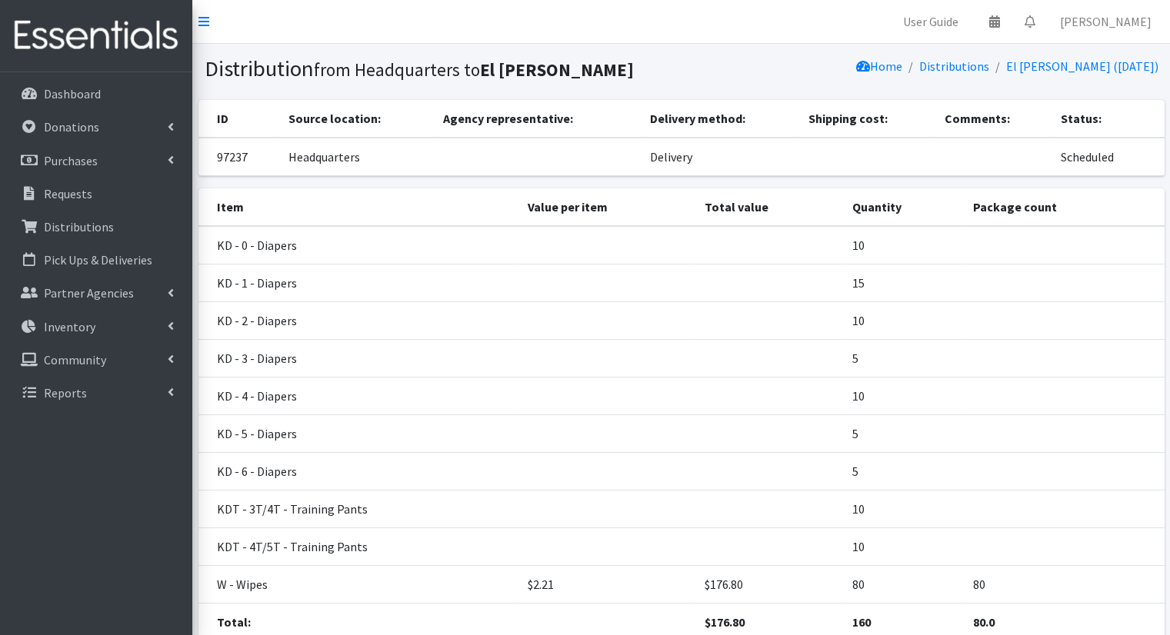
scroll to position [121, 0]
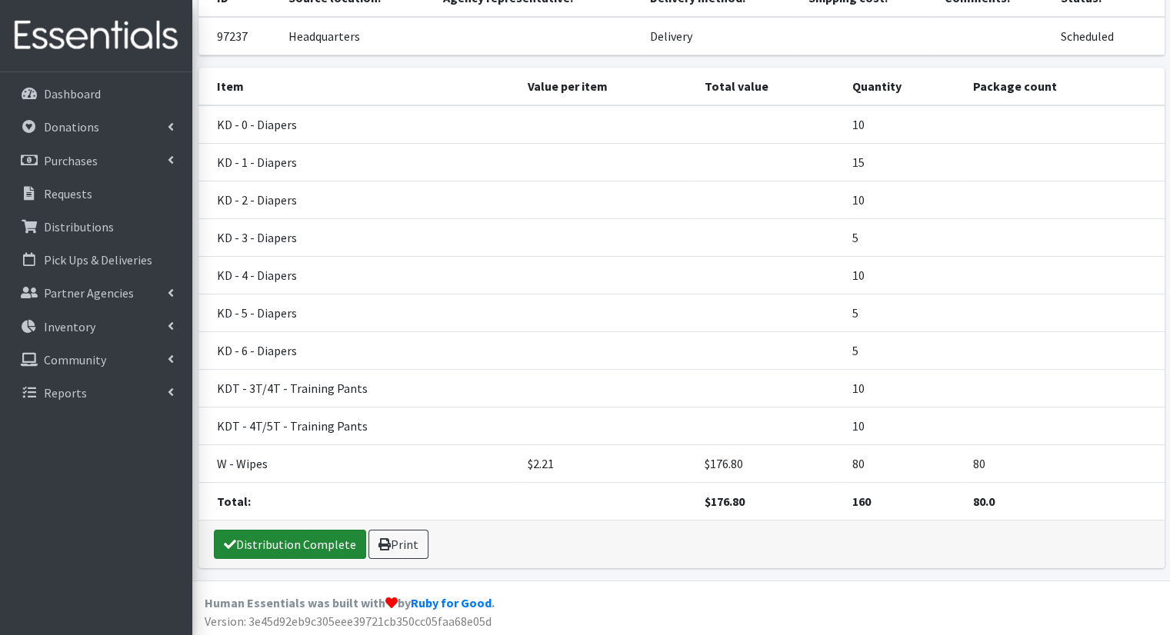
click at [272, 536] on link "Distribution Complete" at bounding box center [290, 544] width 152 height 29
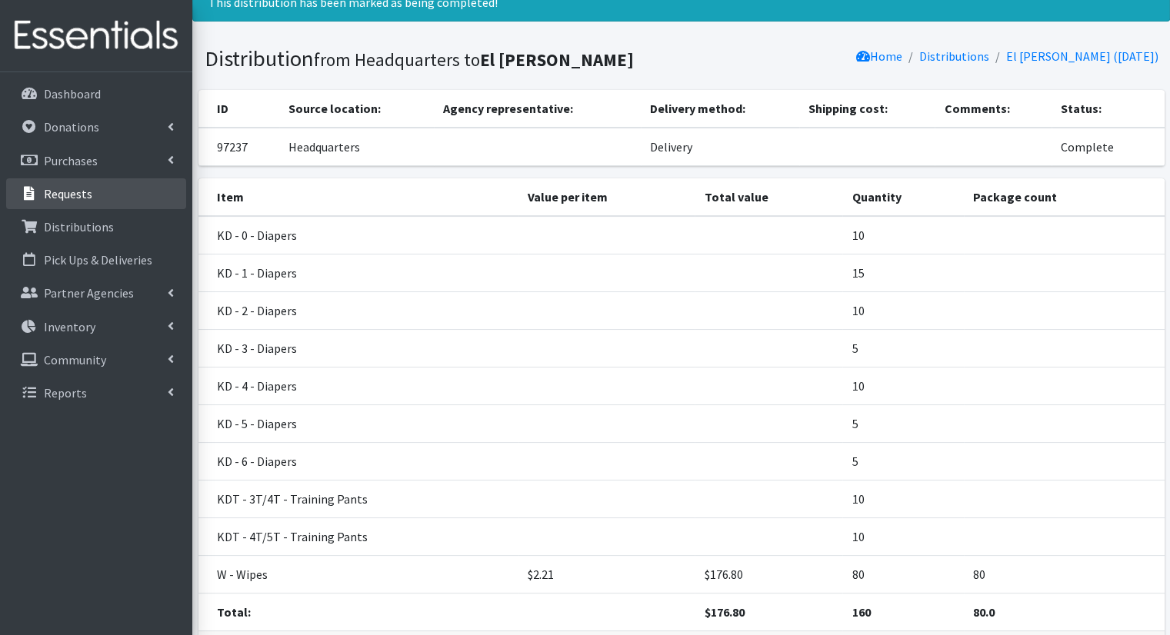
scroll to position [0, 0]
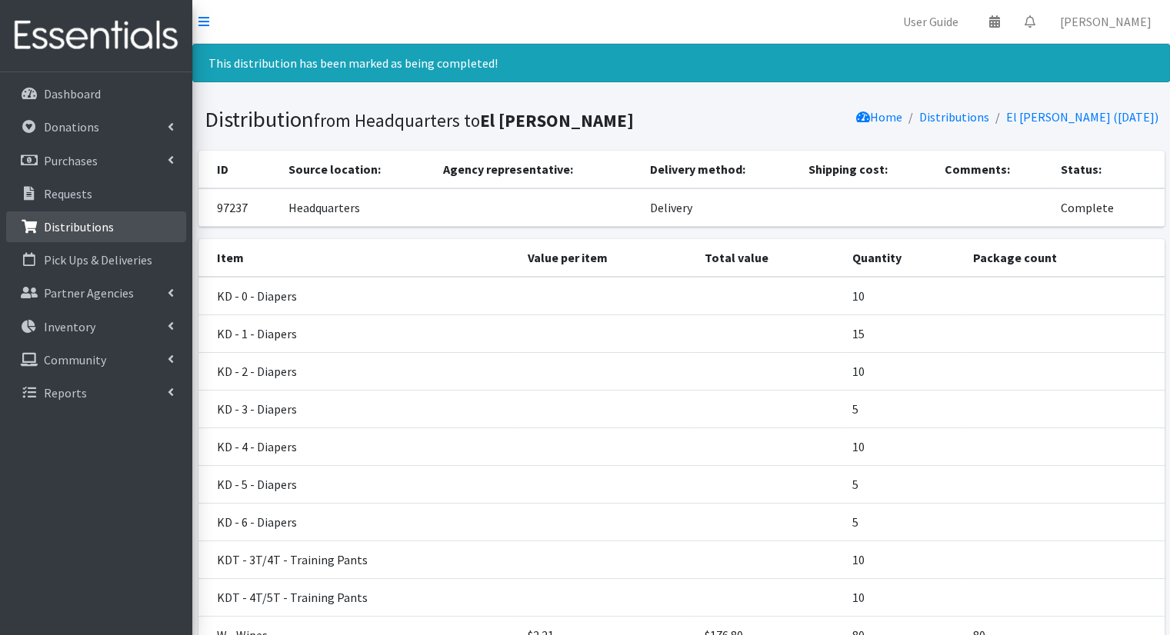
click at [114, 224] on link "Distributions" at bounding box center [96, 227] width 180 height 31
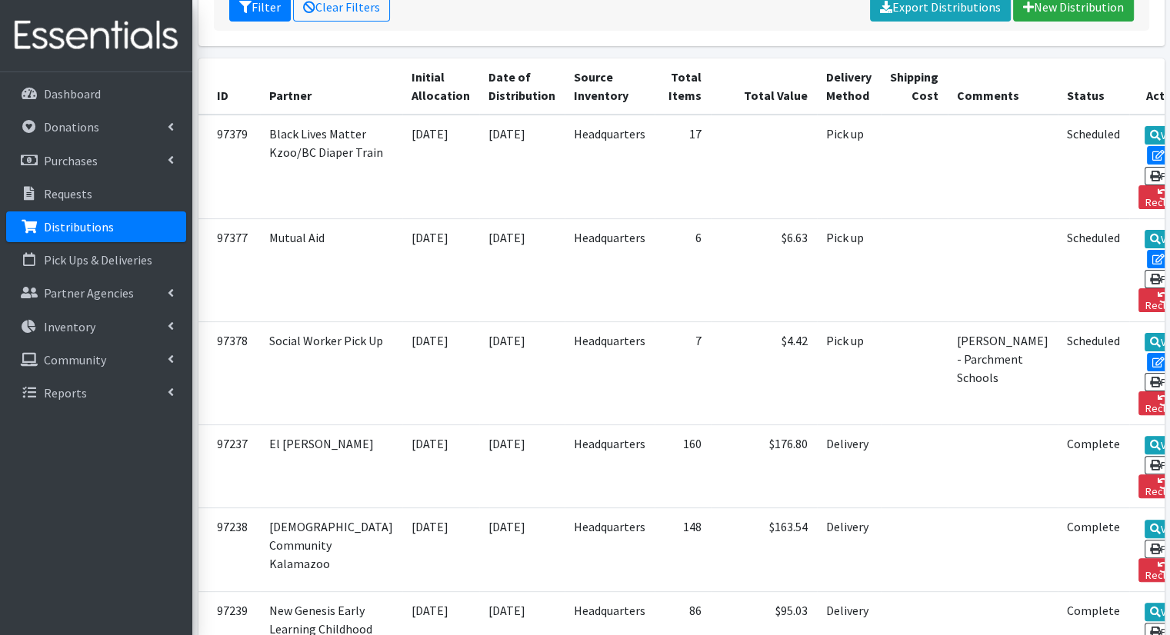
scroll to position [345, 0]
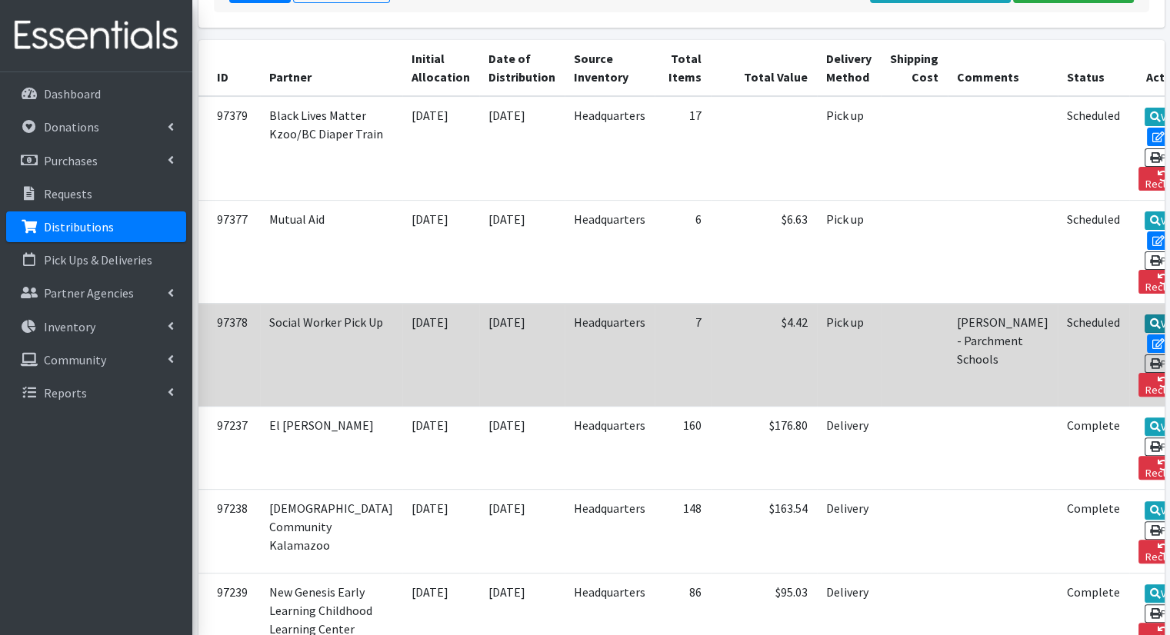
click at [1145, 315] on link "View" at bounding box center [1167, 324] width 44 height 18
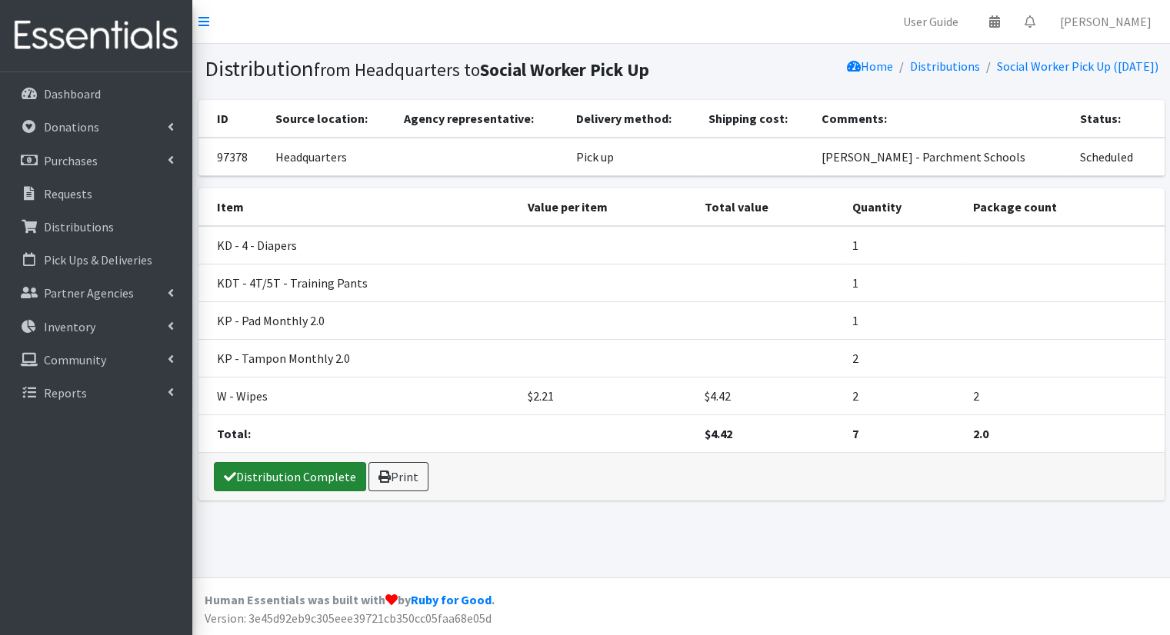
click at [283, 478] on link "Distribution Complete" at bounding box center [290, 476] width 152 height 29
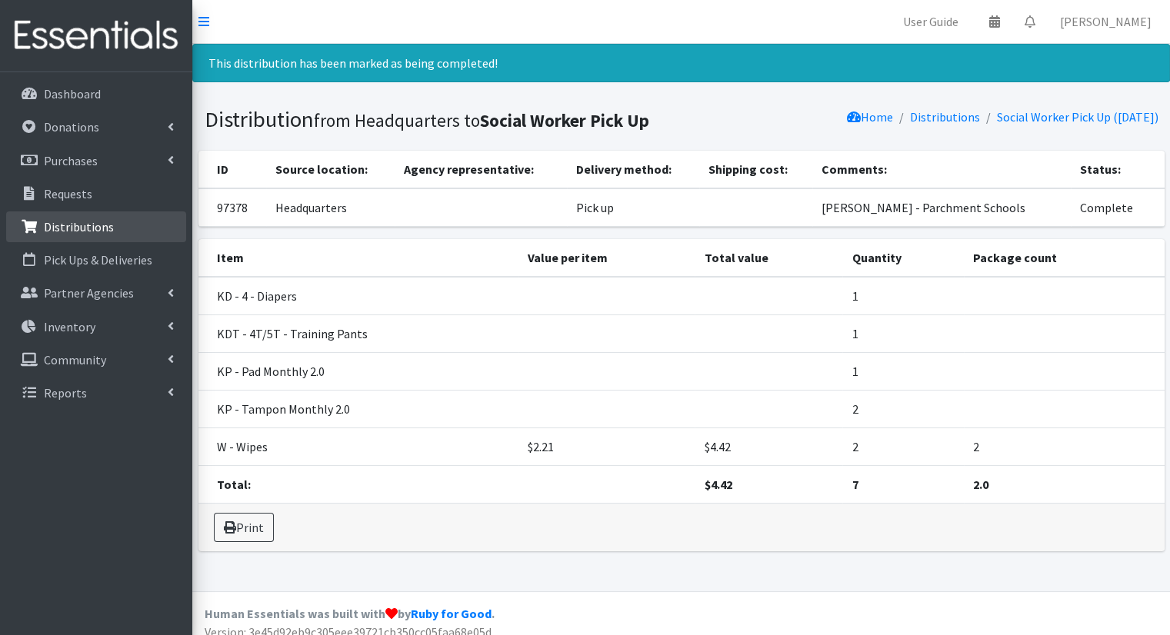
click at [65, 219] on p "Distributions" at bounding box center [79, 226] width 70 height 15
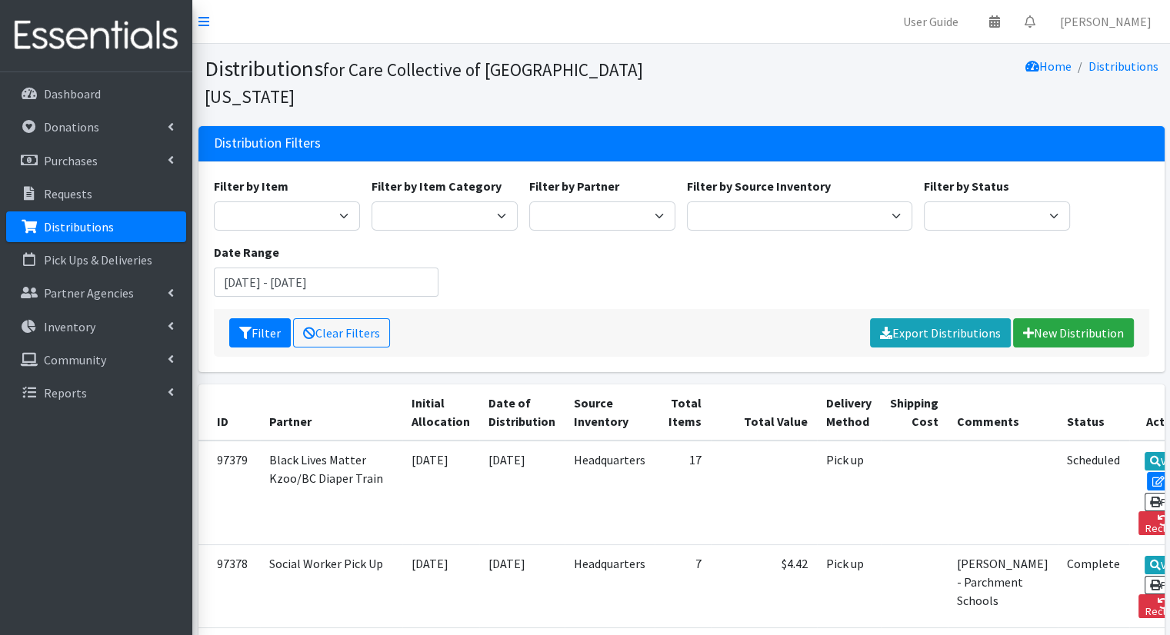
scroll to position [350, 0]
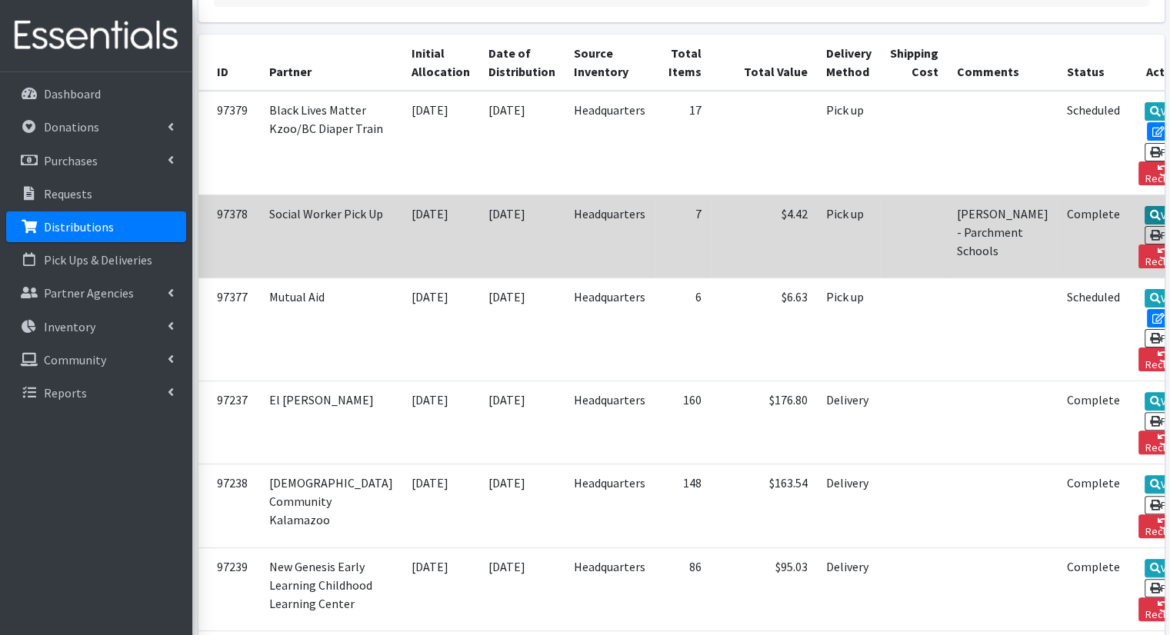
click at [1145, 206] on link "View" at bounding box center [1167, 215] width 44 height 18
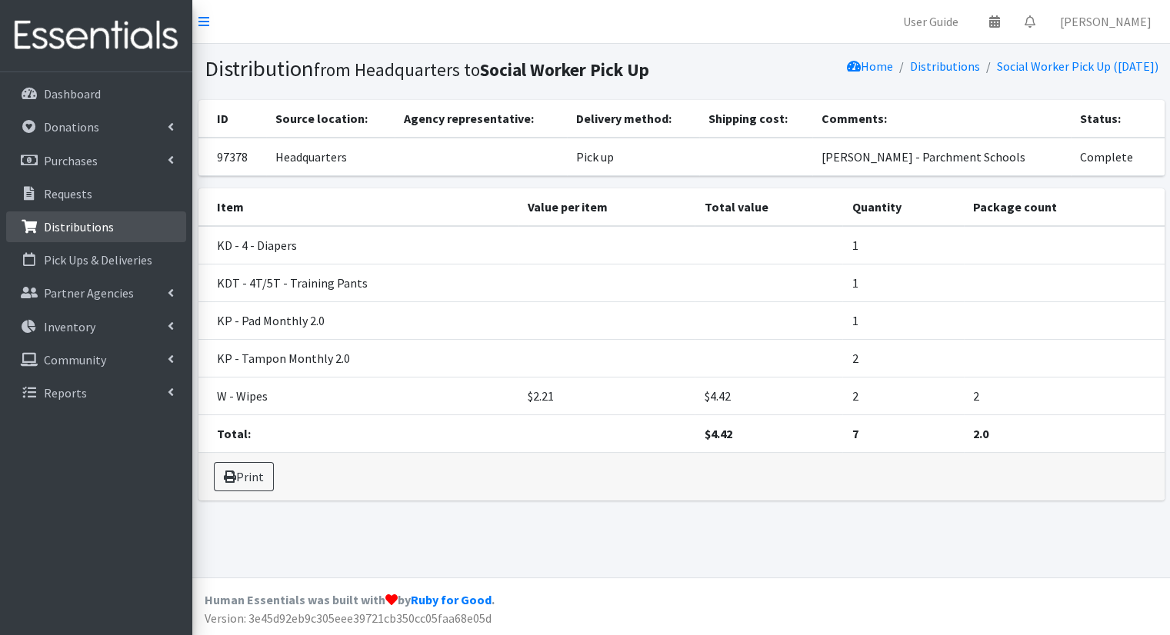
click at [76, 227] on p "Distributions" at bounding box center [79, 226] width 70 height 15
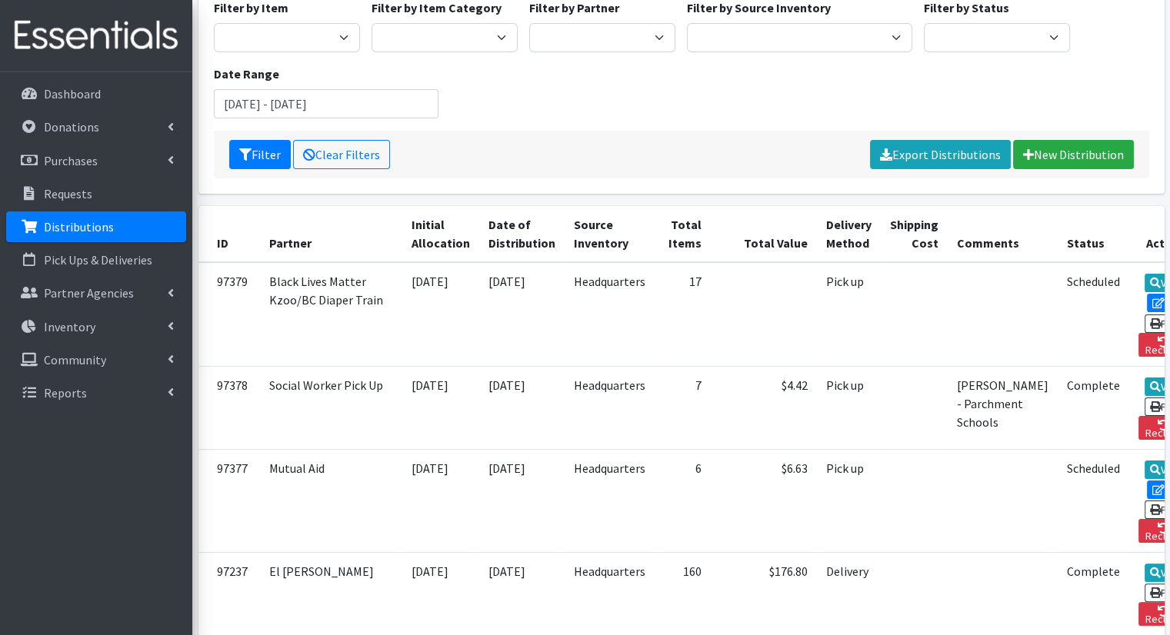
scroll to position [160, 0]
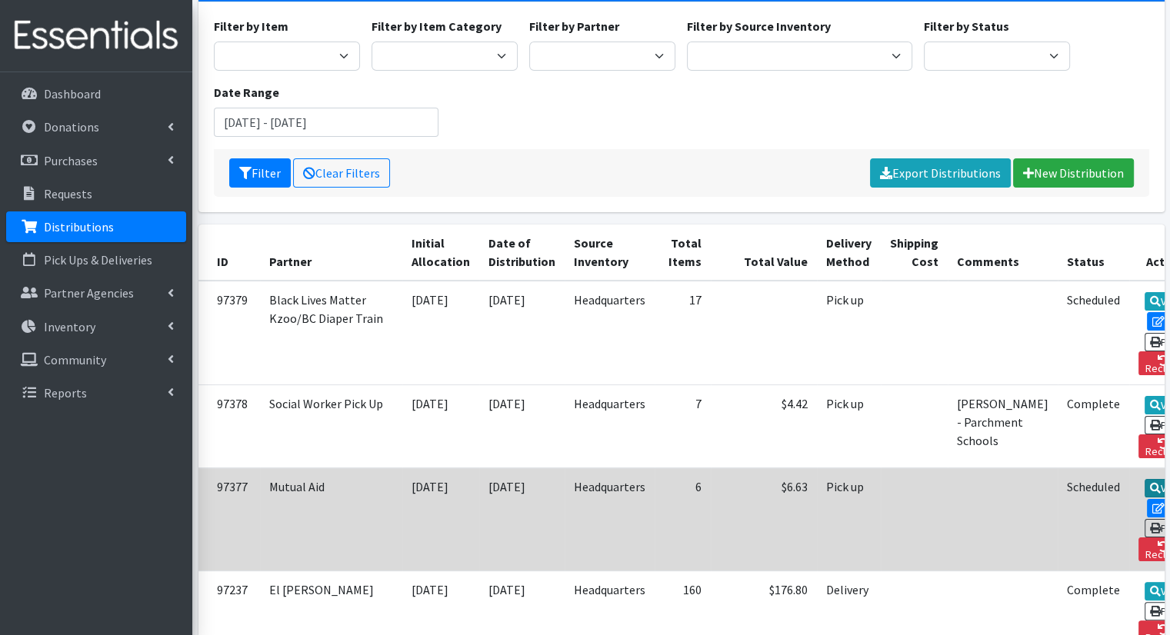
click at [1145, 479] on link "View" at bounding box center [1167, 488] width 44 height 18
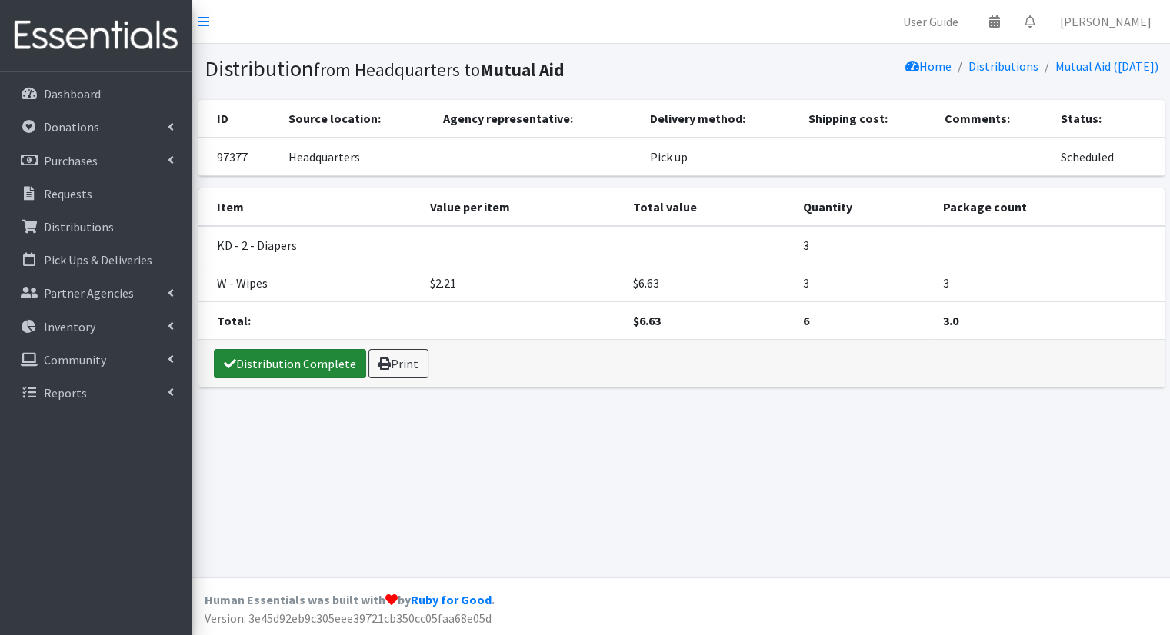
click at [318, 369] on link "Distribution Complete" at bounding box center [290, 363] width 152 height 29
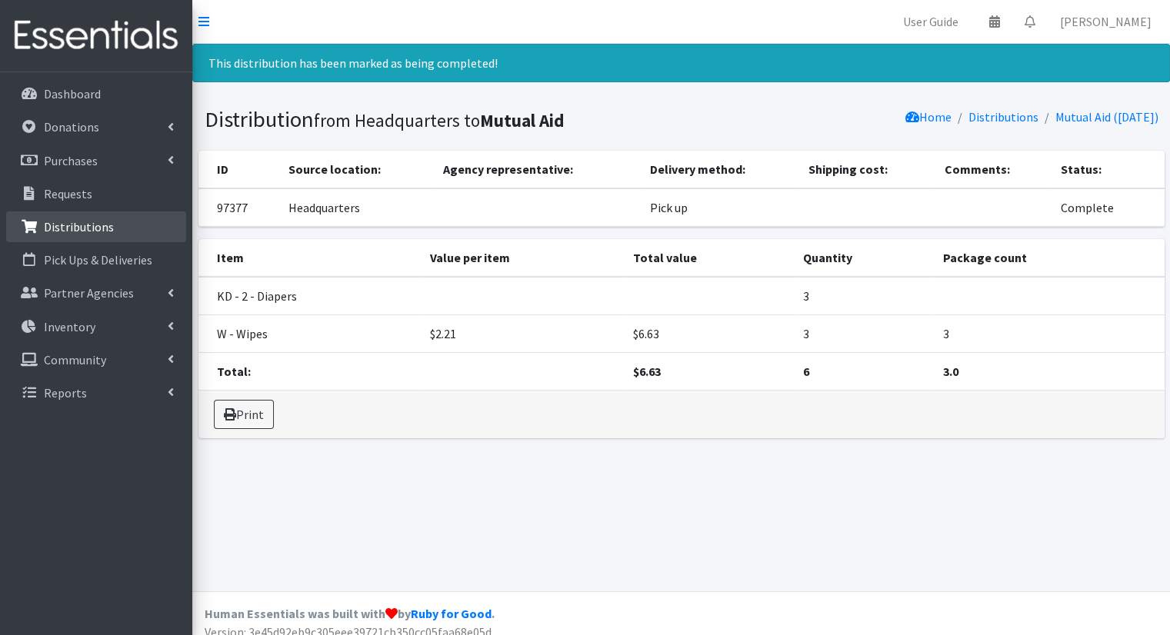
click at [98, 217] on link "Distributions" at bounding box center [96, 227] width 180 height 31
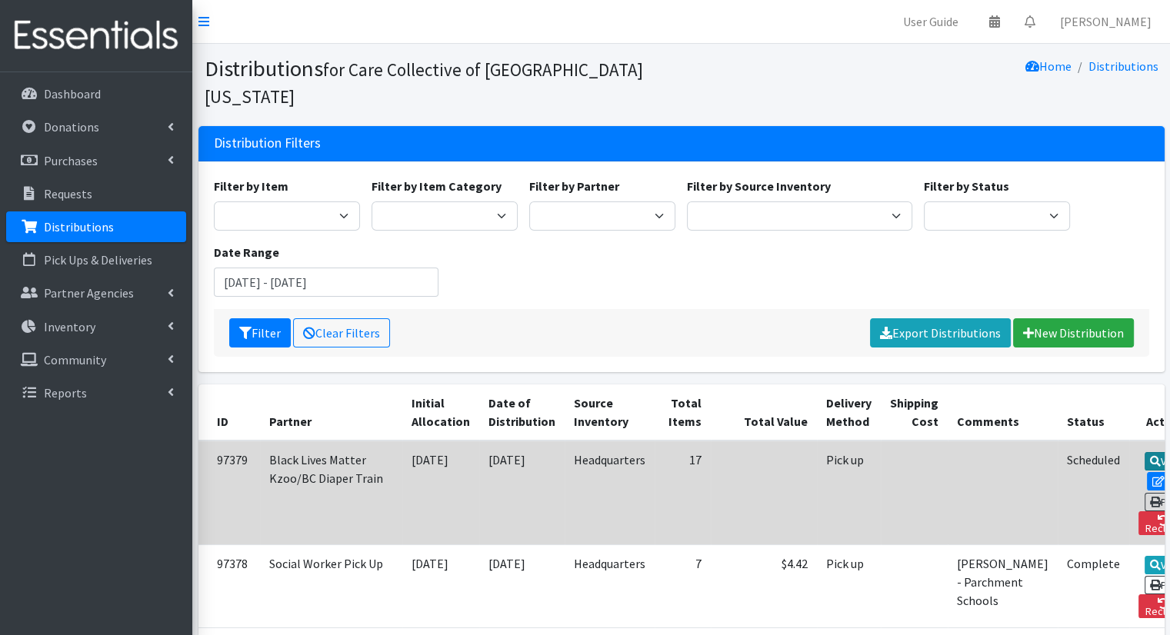
click at [1145, 452] on link "View" at bounding box center [1167, 461] width 44 height 18
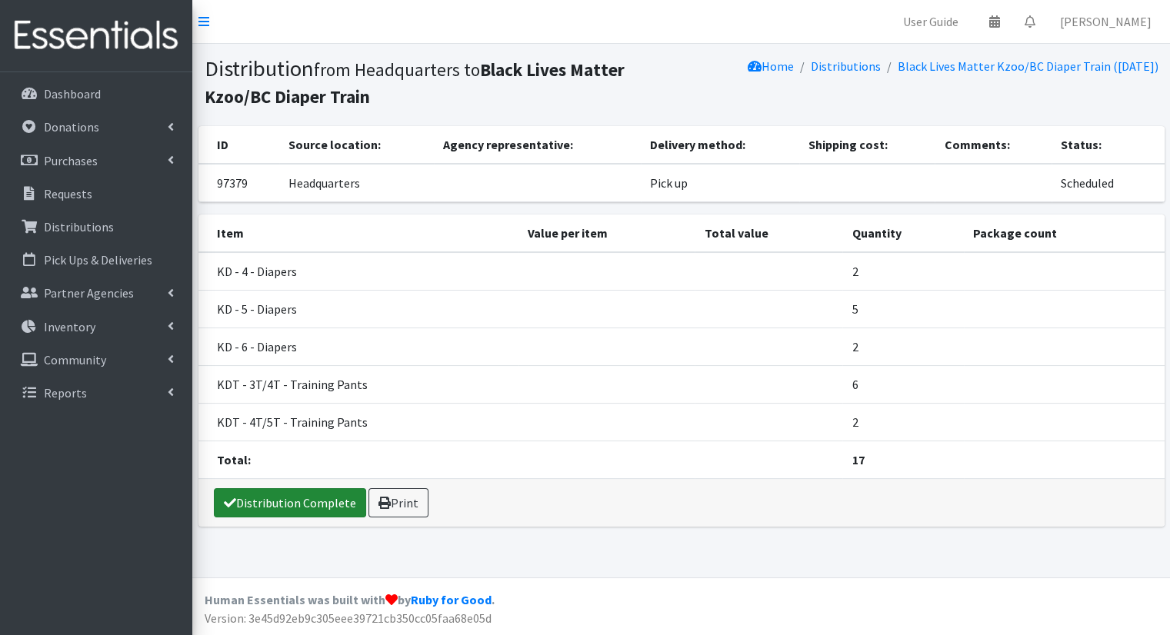
click at [265, 505] on link "Distribution Complete" at bounding box center [290, 503] width 152 height 29
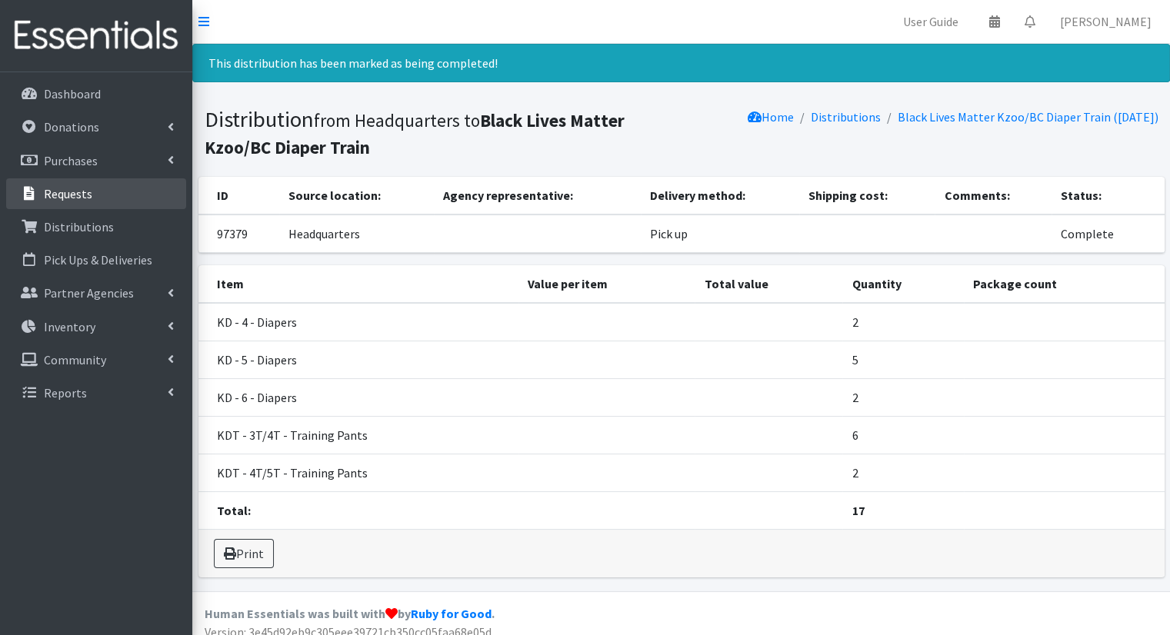
click at [92, 182] on link "Requests" at bounding box center [96, 193] width 180 height 31
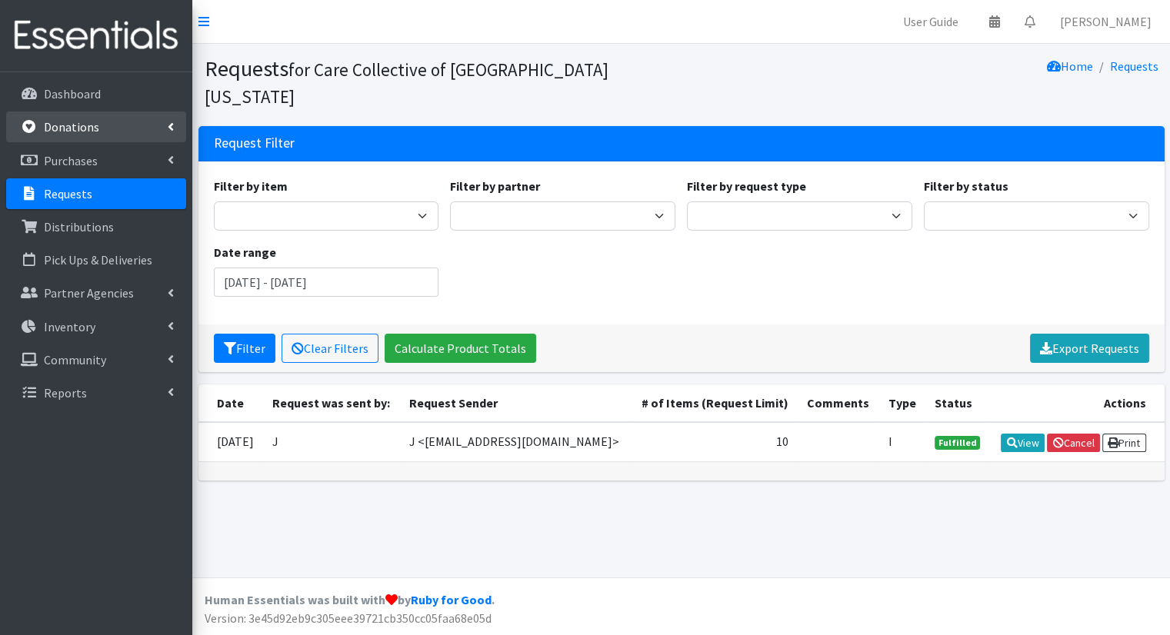
click at [82, 115] on link "Donations" at bounding box center [96, 127] width 180 height 31
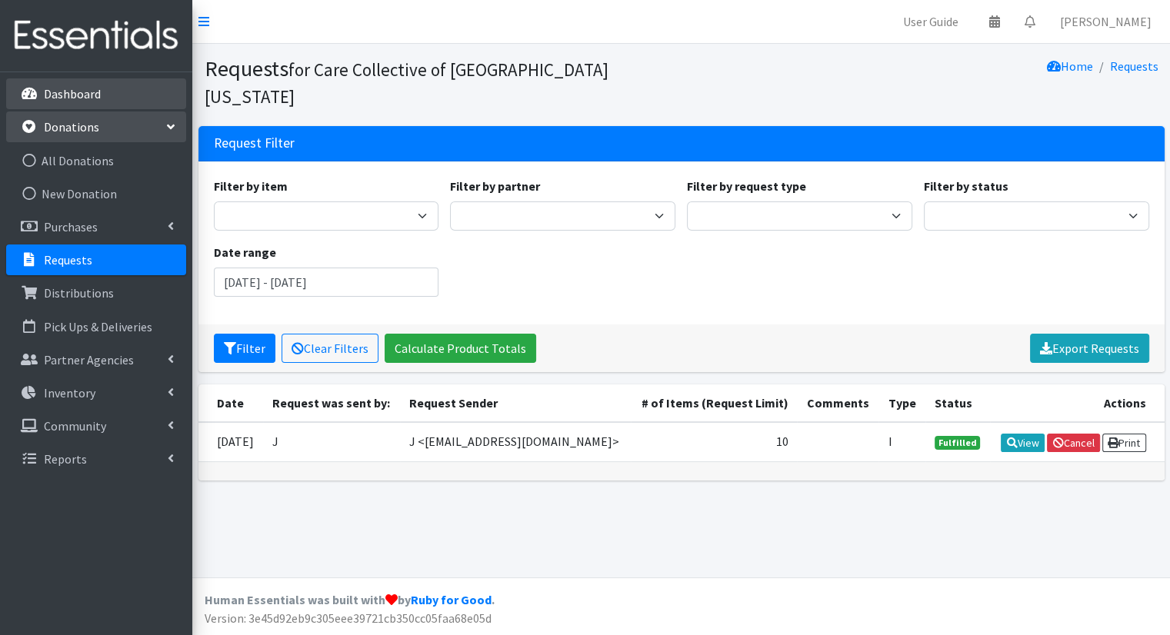
click at [89, 103] on link "Dashboard" at bounding box center [96, 93] width 180 height 31
